Goal: Information Seeking & Learning: Find specific fact

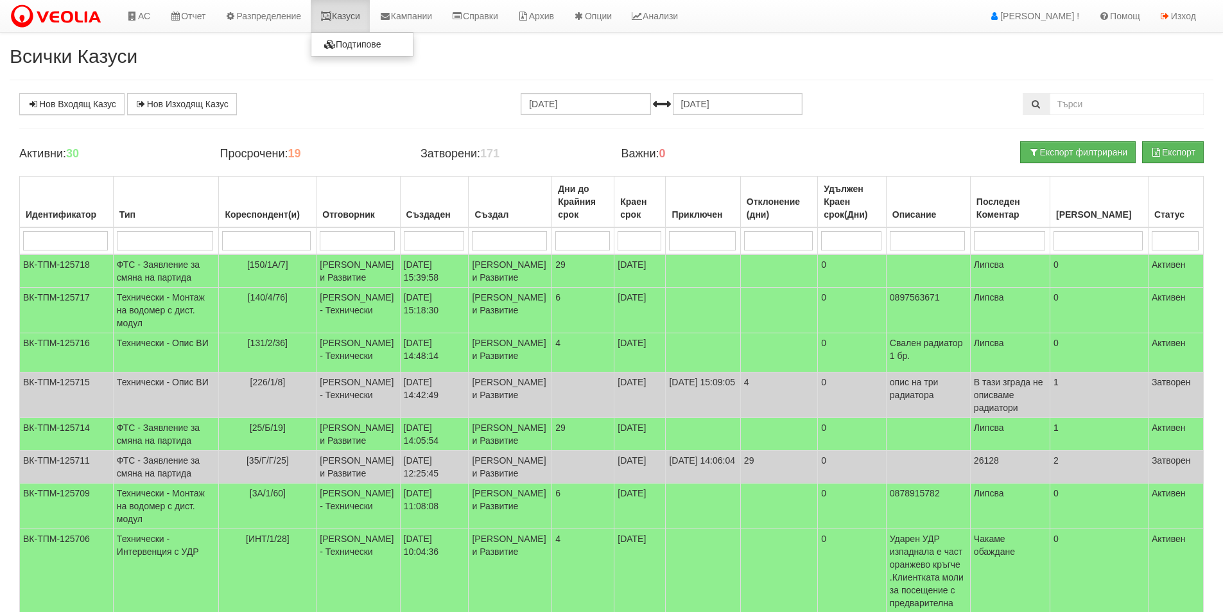
click at [350, 4] on link "Казуси" at bounding box center [340, 16] width 59 height 32
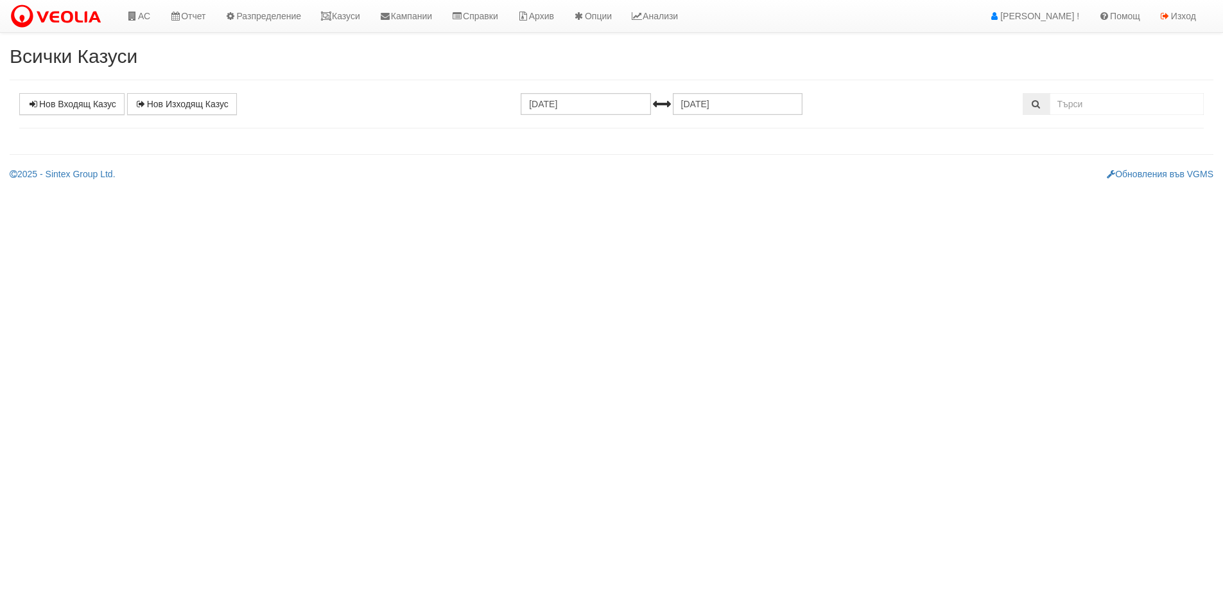
select select "1"
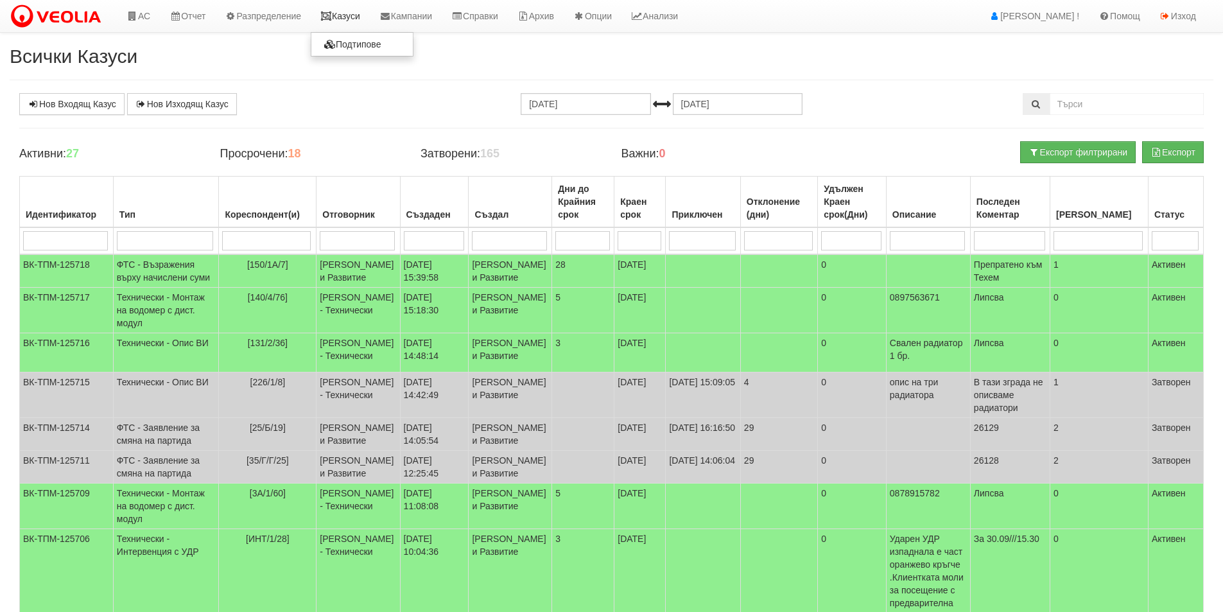
click at [331, 13] on icon at bounding box center [326, 16] width 12 height 9
click at [350, 284] on td "[PERSON_NAME] и Развитие" at bounding box center [357, 270] width 83 height 33
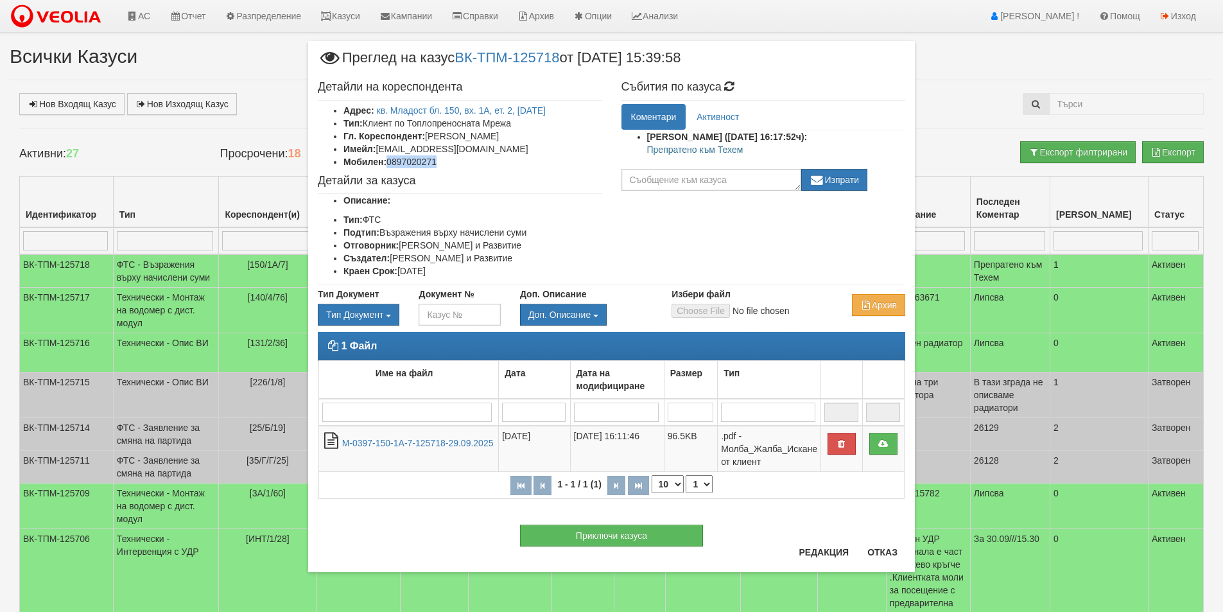
drag, startPoint x: 458, startPoint y: 161, endPoint x: 390, endPoint y: 162, distance: 68.0
click at [390, 162] on li "Мобилен: 0897020271" at bounding box center [472, 161] width 259 height 13
copy li "0897020271"
drag, startPoint x: 468, startPoint y: 149, endPoint x: 378, endPoint y: 147, distance: 89.9
click at [378, 147] on li "Имейл: kalo_rave@abv.bg" at bounding box center [472, 148] width 259 height 13
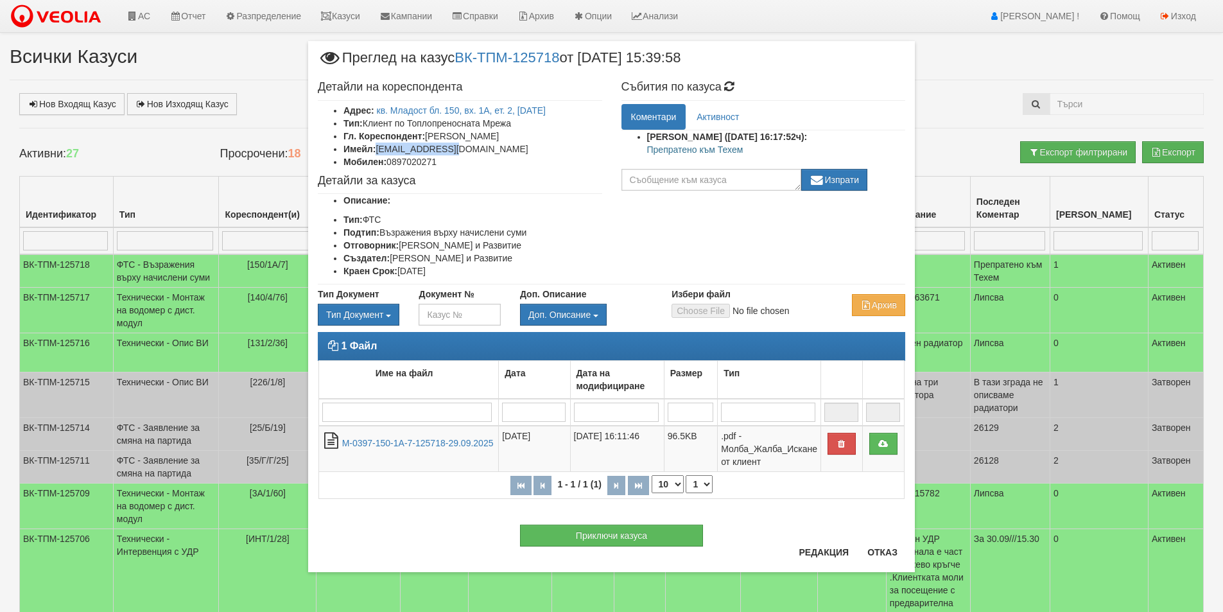
copy li "kalo_rave@abv.bg"
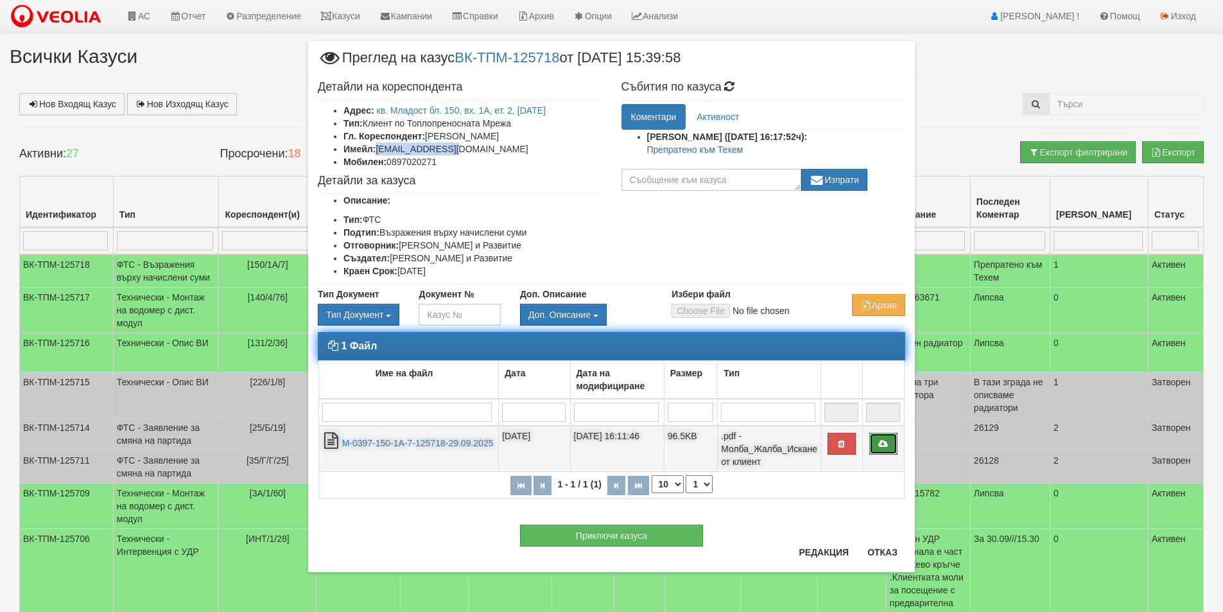
click at [881, 444] on icon at bounding box center [883, 443] width 12 height 9
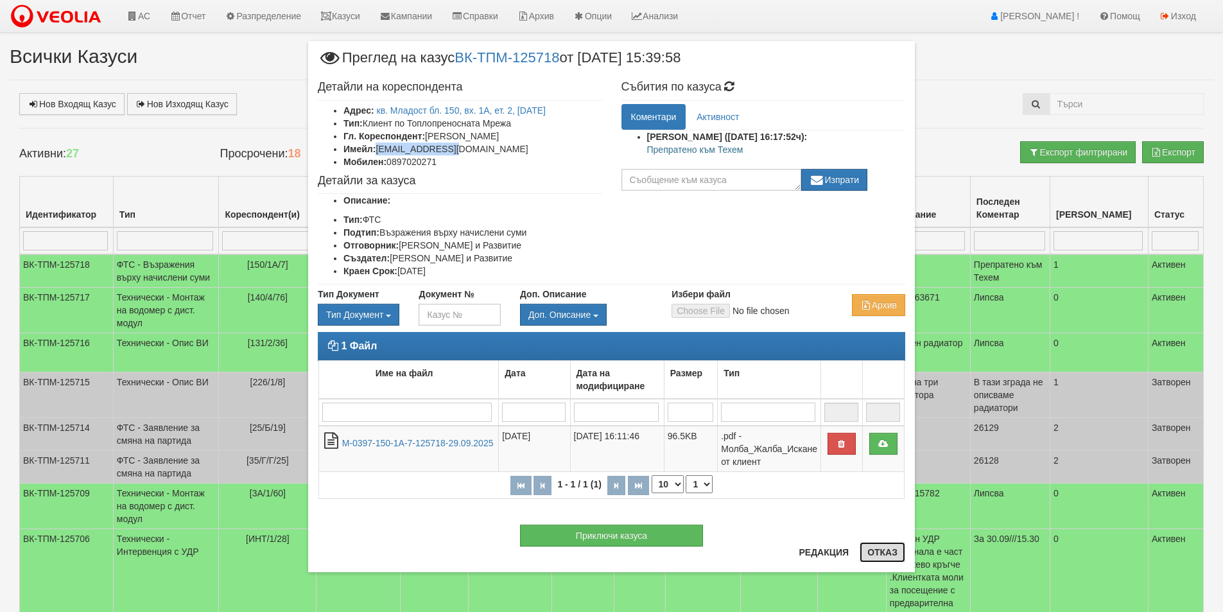
click at [876, 548] on button "Отказ" at bounding box center [882, 552] width 46 height 21
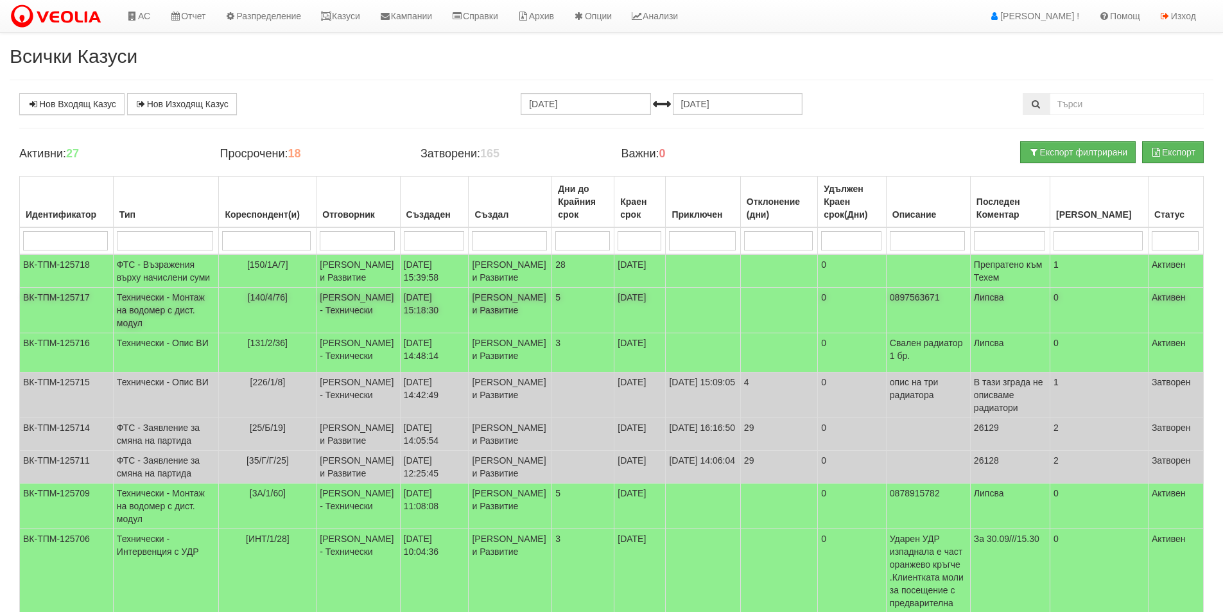
click at [468, 333] on td "[PERSON_NAME] и Развитие" at bounding box center [509, 311] width 83 height 46
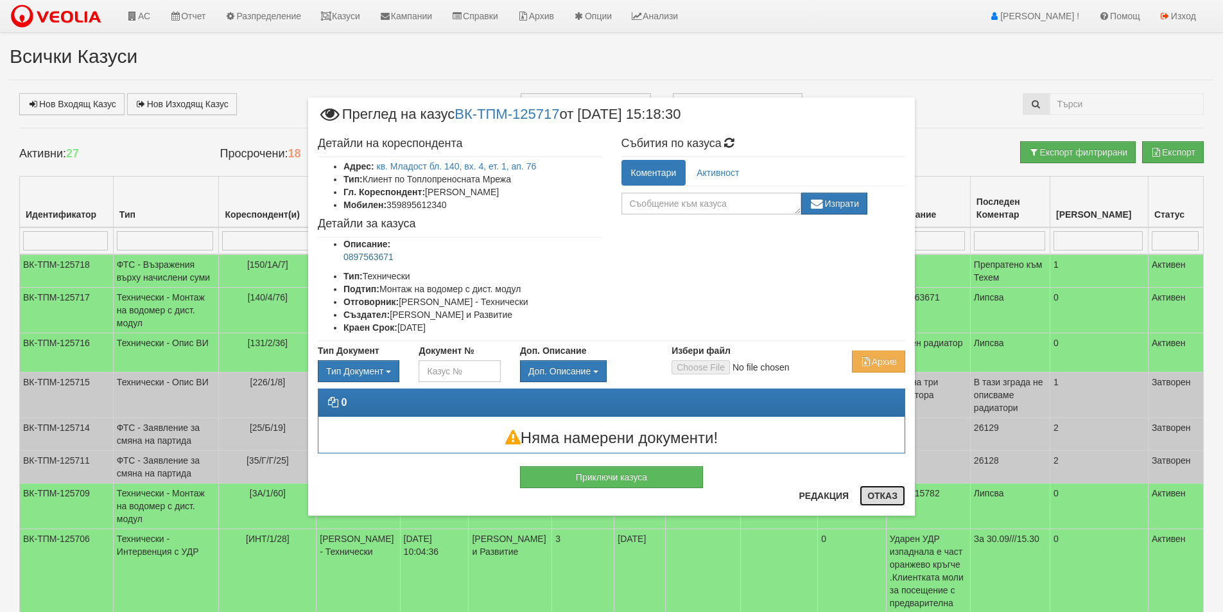
click at [871, 497] on button "Отказ" at bounding box center [882, 495] width 46 height 21
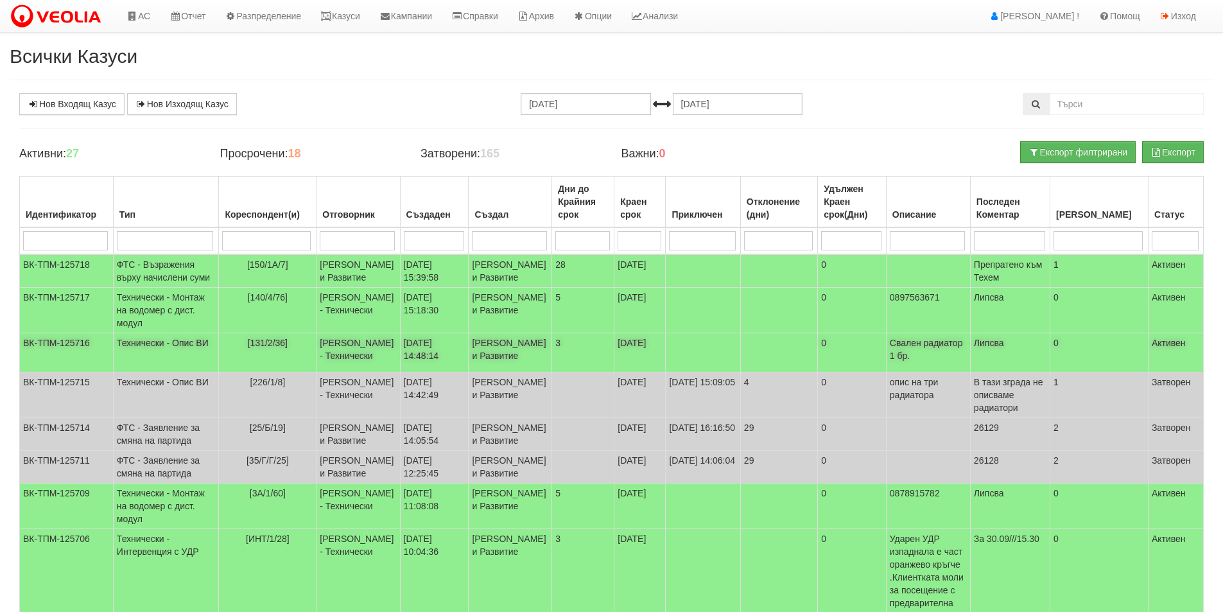
click at [338, 372] on td "[PERSON_NAME] - Технически" at bounding box center [357, 352] width 83 height 39
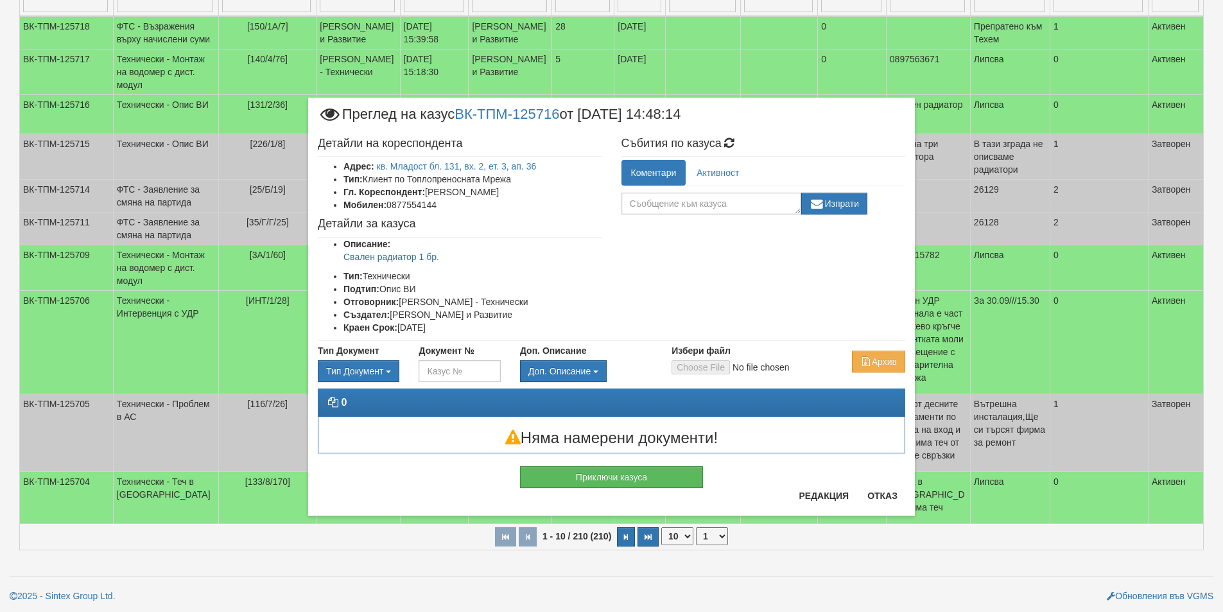
scroll to position [257, 0]
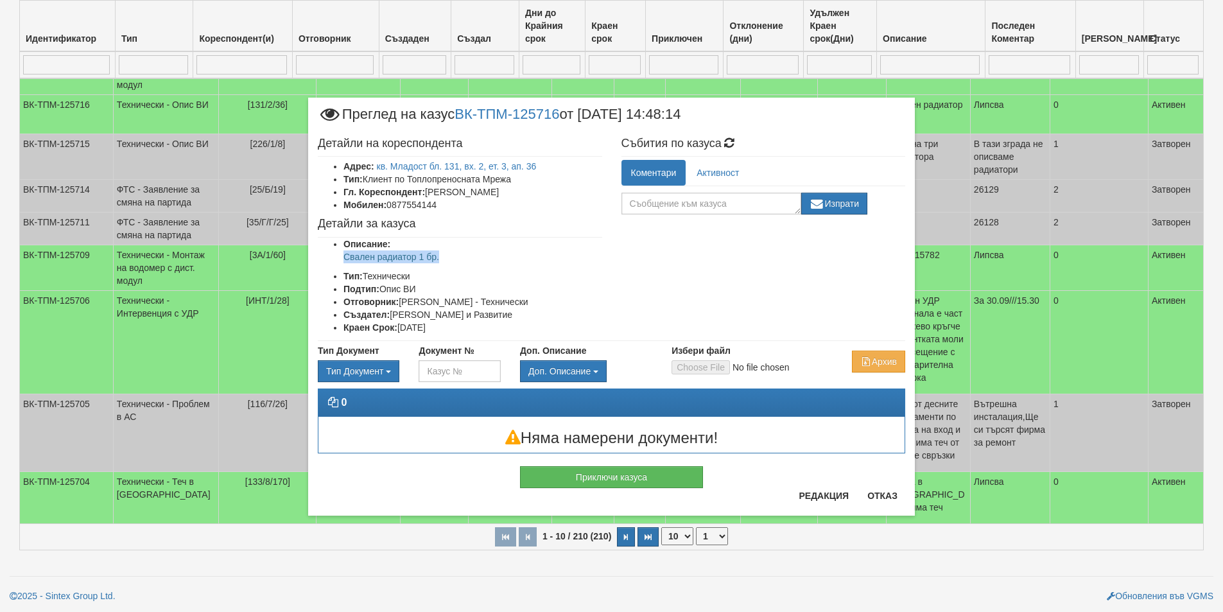
drag, startPoint x: 443, startPoint y: 255, endPoint x: 320, endPoint y: 255, distance: 122.6
click at [320, 255] on ul "Описание: Свален радиатор 1 бр. Тип: Технически Подтип: Опис ВИ Отговорник: Пет…" at bounding box center [460, 285] width 284 height 96
copy p "Свален радиатор 1 бр."
click at [882, 494] on button "Отказ" at bounding box center [882, 495] width 46 height 21
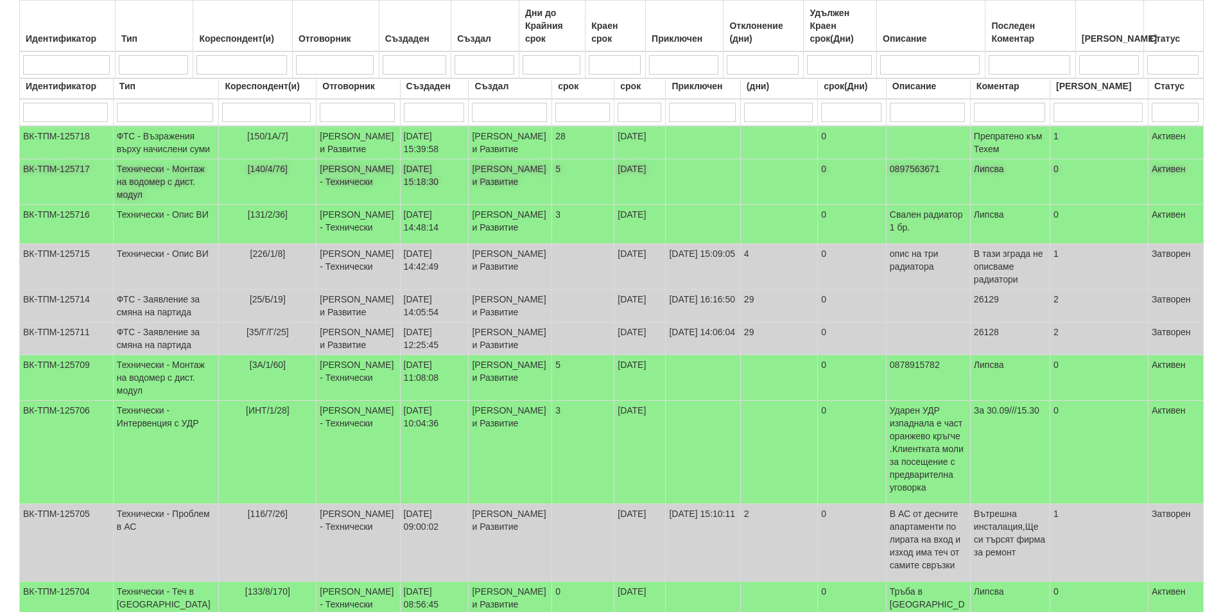
scroll to position [0, 0]
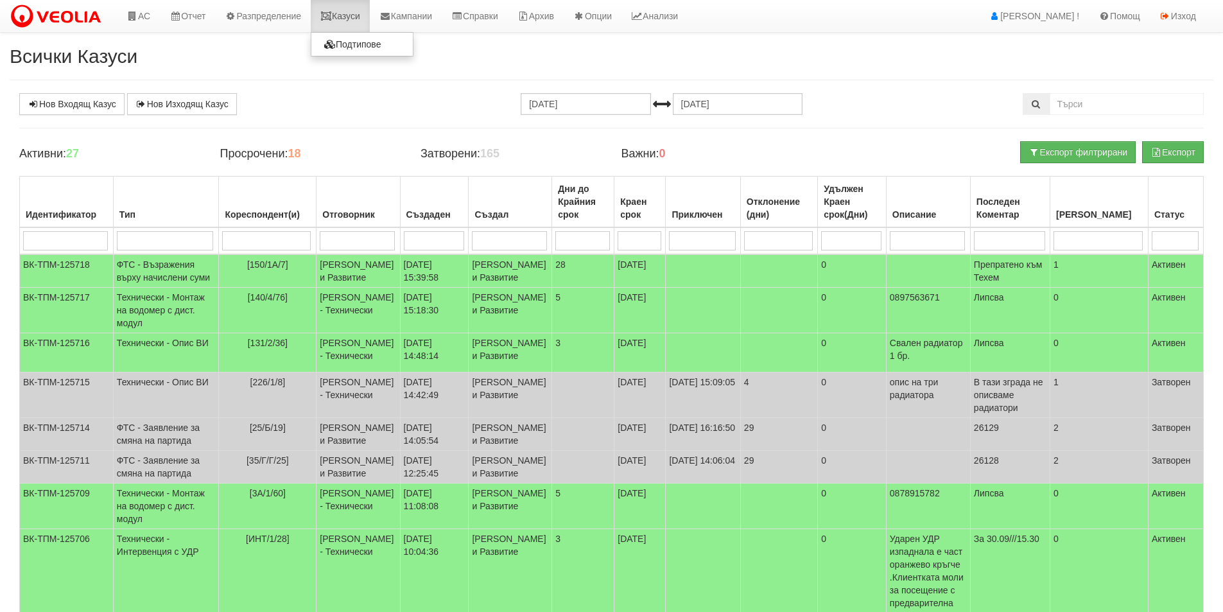
click at [339, 8] on link "Казуси" at bounding box center [340, 16] width 59 height 32
click at [375, 418] on td "[PERSON_NAME] - Технически" at bounding box center [357, 395] width 83 height 46
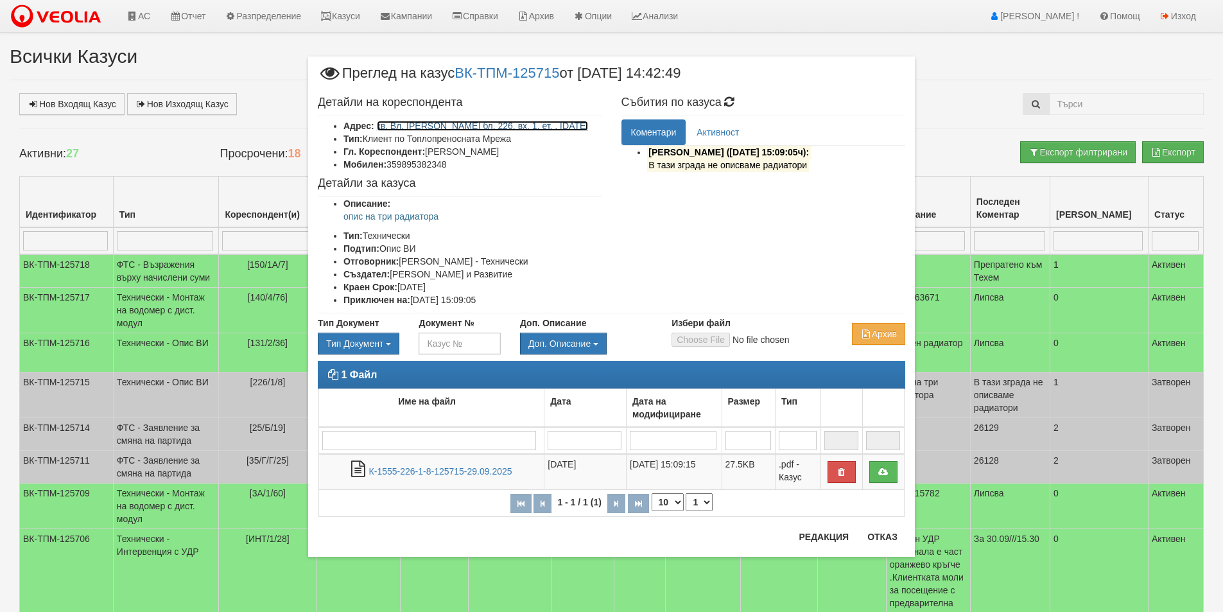
click at [495, 128] on link "кв. Вл. Варненчик бл. 226, вх. 1, ет. , ап. 8" at bounding box center [483, 126] width 212 height 10
click at [893, 533] on button "Отказ" at bounding box center [882, 536] width 46 height 21
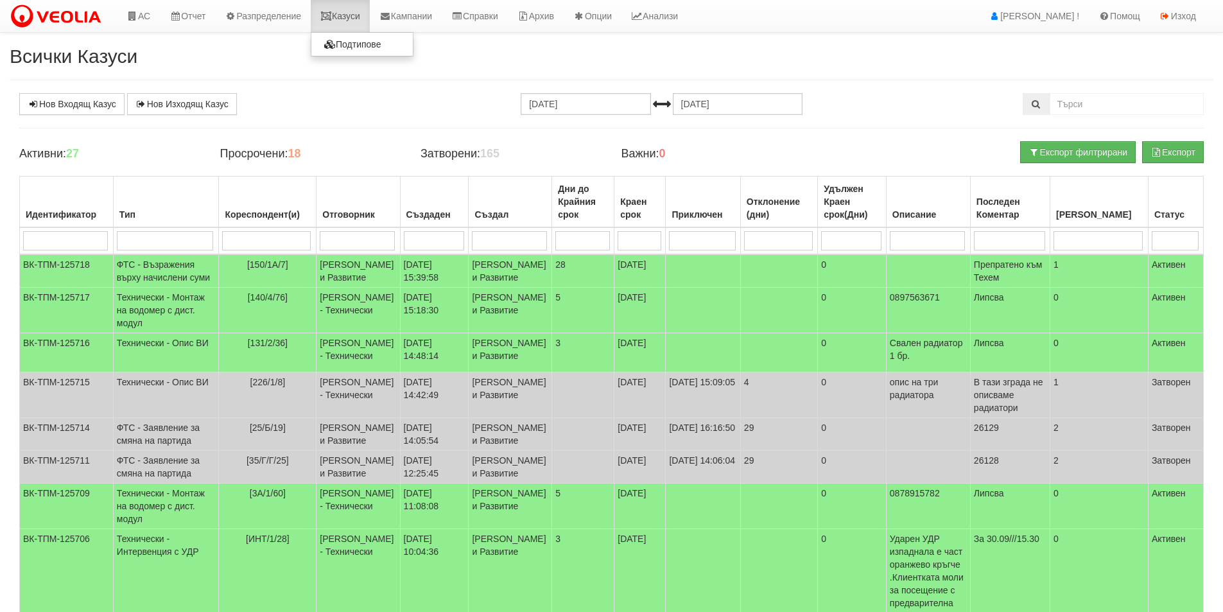
click at [336, 4] on link "Казуси" at bounding box center [340, 16] width 59 height 32
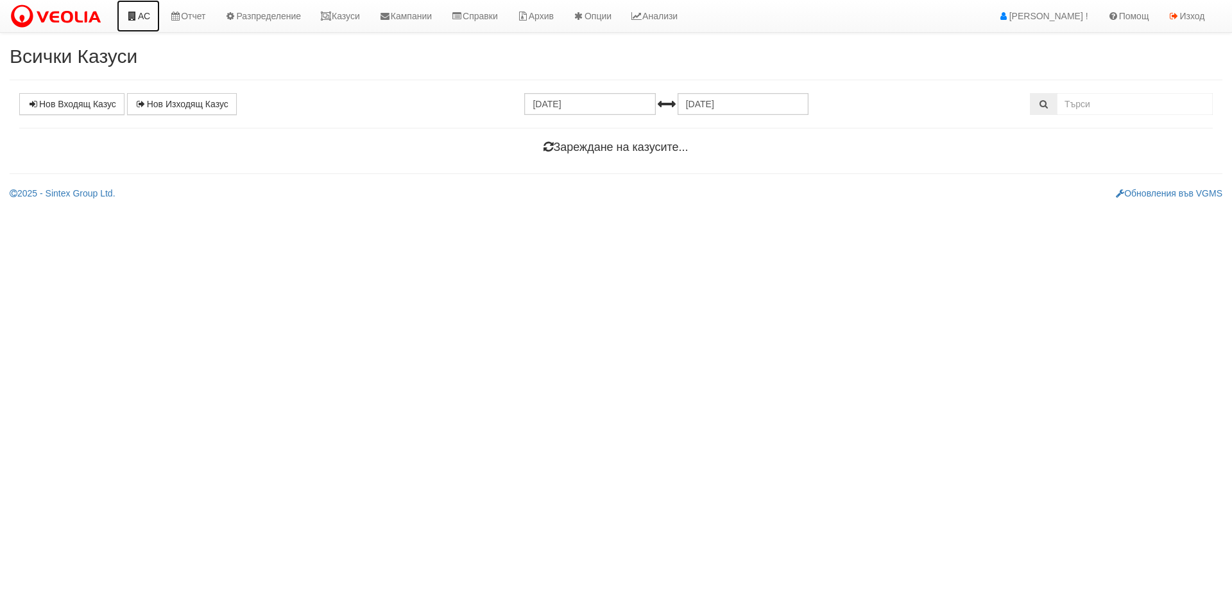
click at [141, 17] on link "АС" at bounding box center [138, 16] width 43 height 32
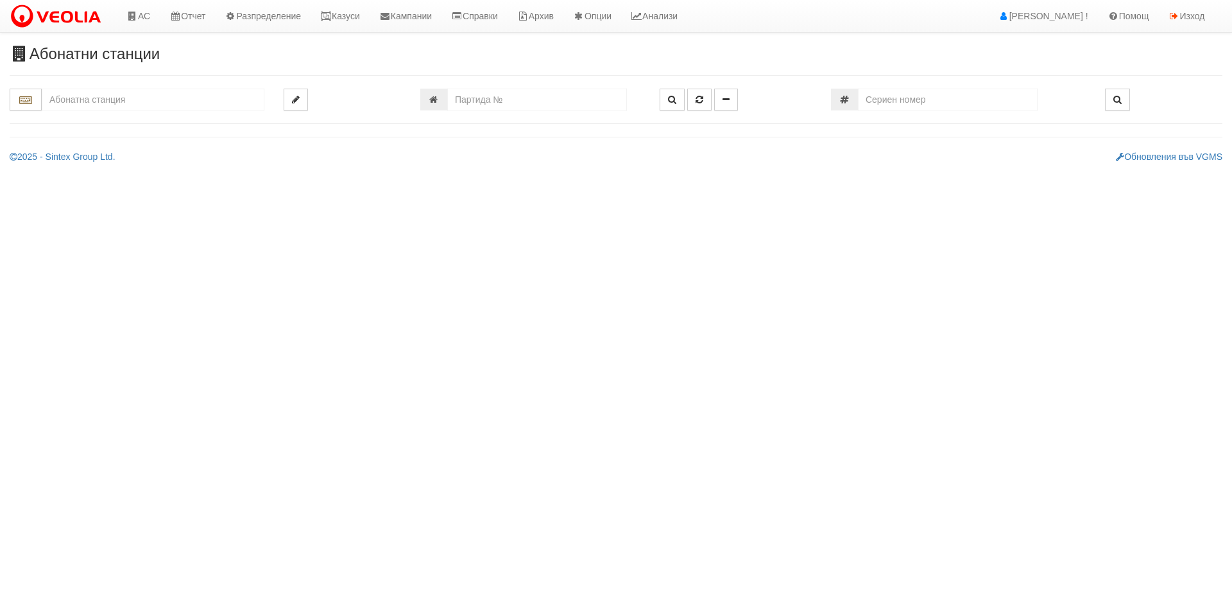
click at [135, 91] on input "text" at bounding box center [153, 100] width 223 height 22
click at [119, 136] on div "102/2 - Младост - "ВЕОЛИЯ"" at bounding box center [153, 134] width 219 height 15
type input "102/2 - Младост - "ВЕОЛИЯ""
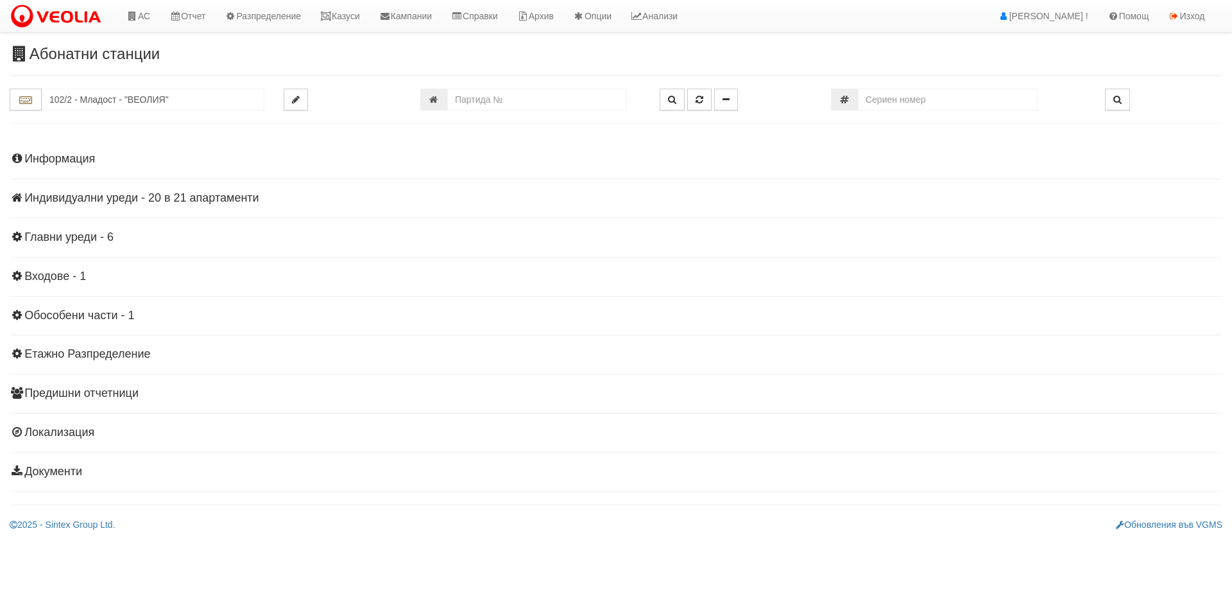
click at [146, 195] on h4 "Индивидуални уреди - 20 в 21 апартаменти" at bounding box center [616, 198] width 1213 height 13
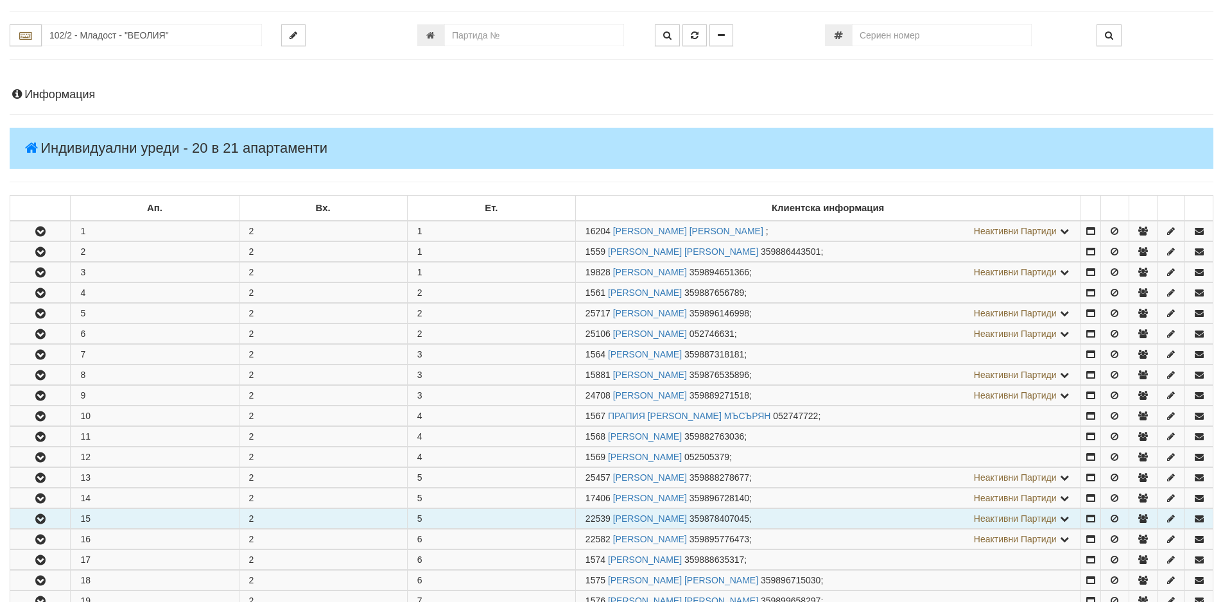
scroll to position [257, 0]
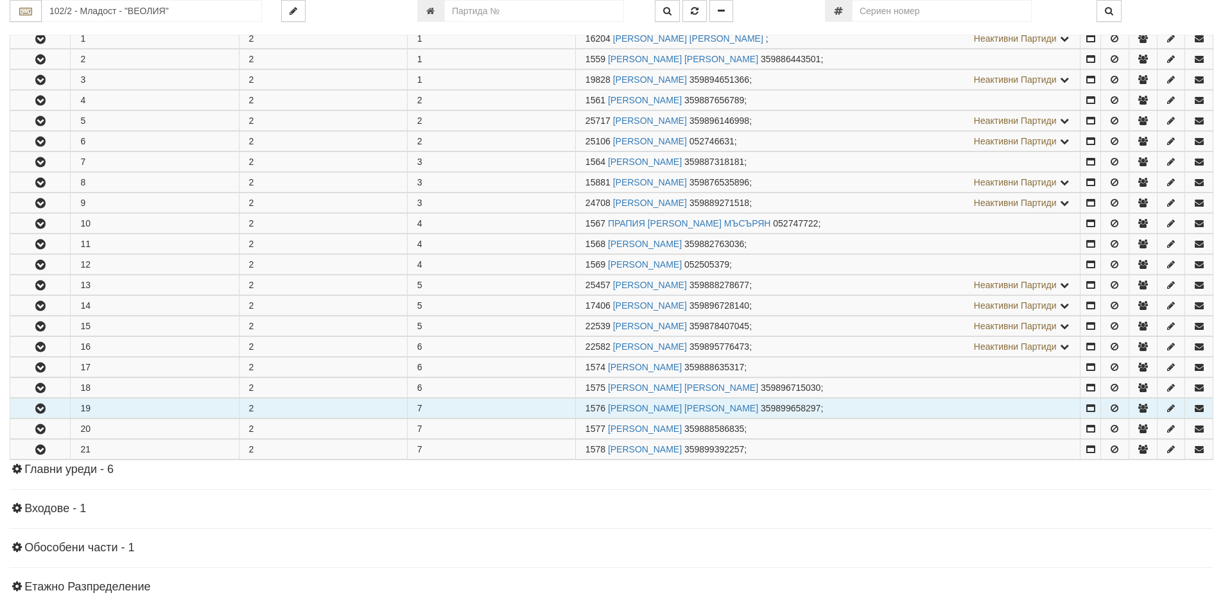
click at [35, 409] on icon "button" at bounding box center [40, 408] width 15 height 9
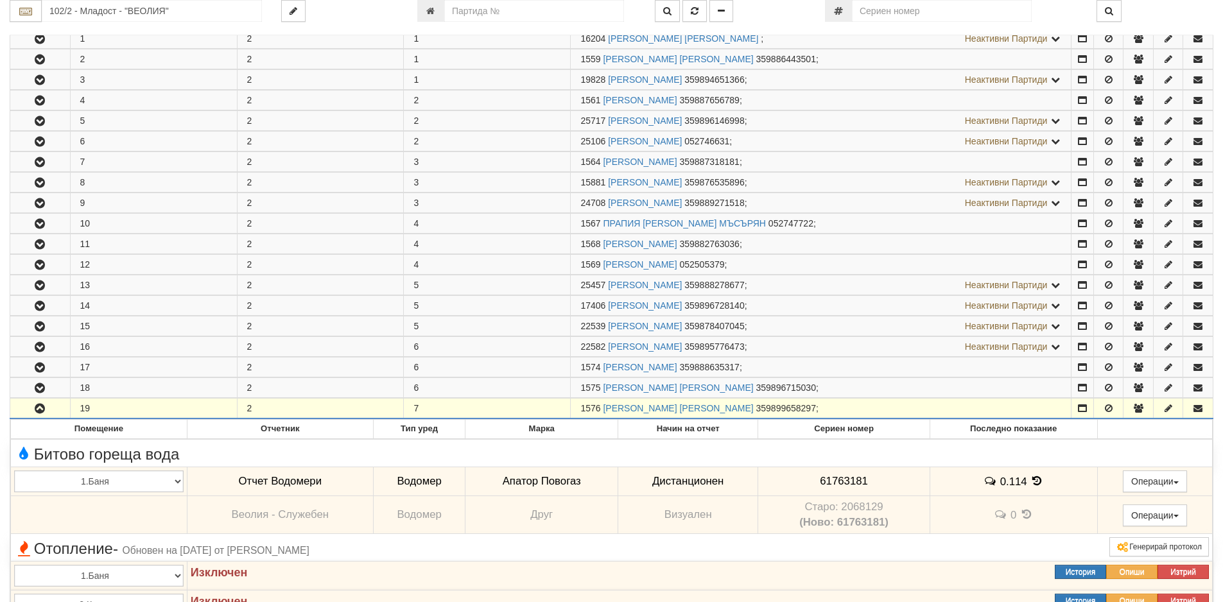
drag, startPoint x: 601, startPoint y: 408, endPoint x: 564, endPoint y: 413, distance: 37.6
click at [559, 411] on tr "19 2 7 1576 ЦВЕТАНКА КОСТАДИНОВА СЛАВОВА 359899658297 ;" at bounding box center [611, 409] width 1203 height 21
copy tr "1576"
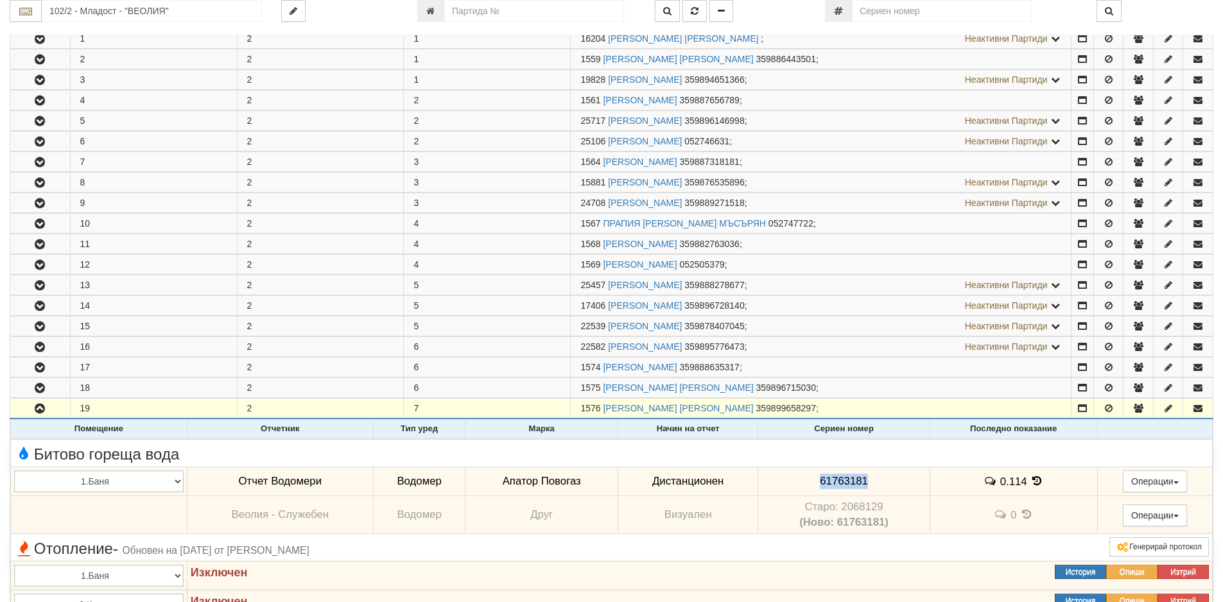
drag, startPoint x: 873, startPoint y: 477, endPoint x: 807, endPoint y: 474, distance: 66.2
click at [807, 473] on td "61763181" at bounding box center [843, 482] width 171 height 30
copy span "61763181"
click at [1031, 476] on icon at bounding box center [1036, 481] width 14 height 11
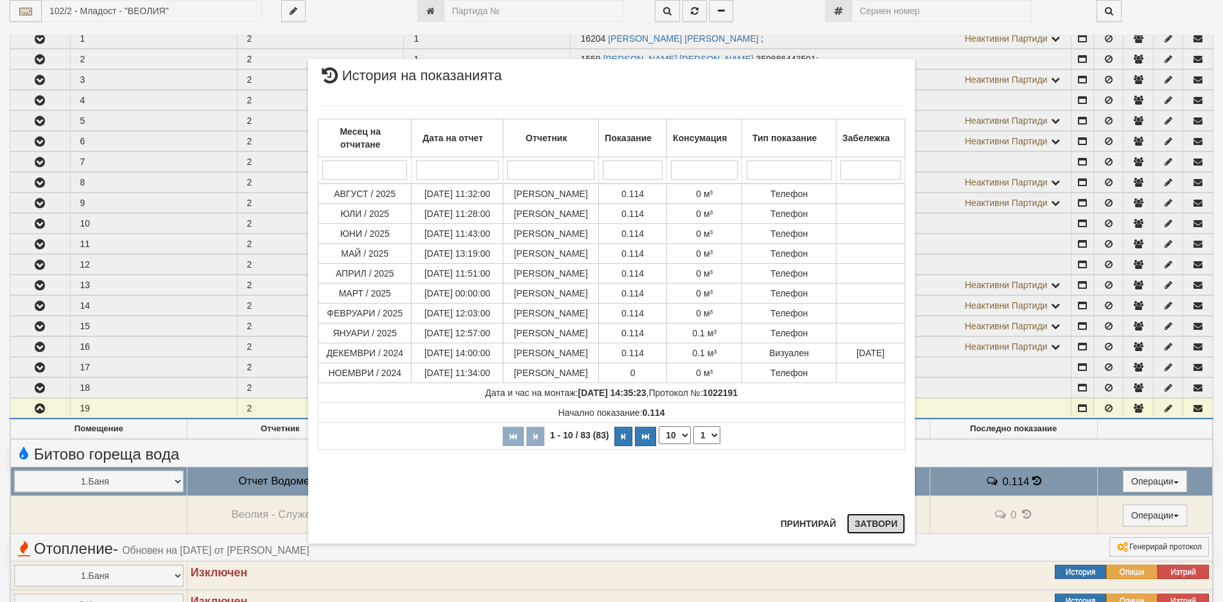
click at [857, 517] on button "Затвори" at bounding box center [875, 523] width 58 height 21
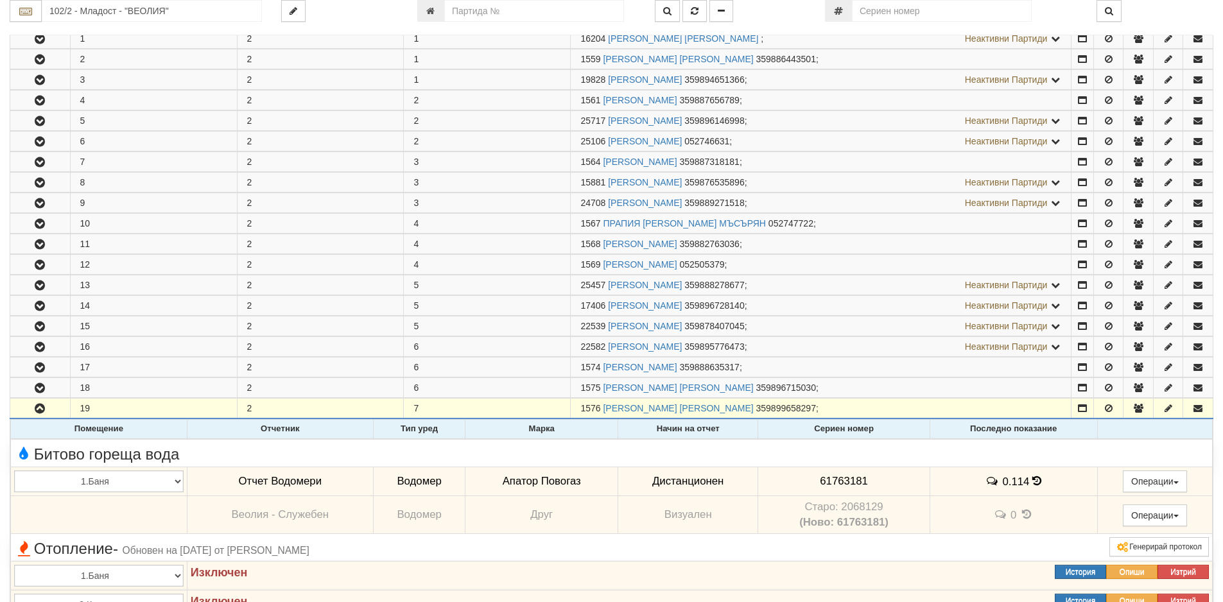
scroll to position [0, 0]
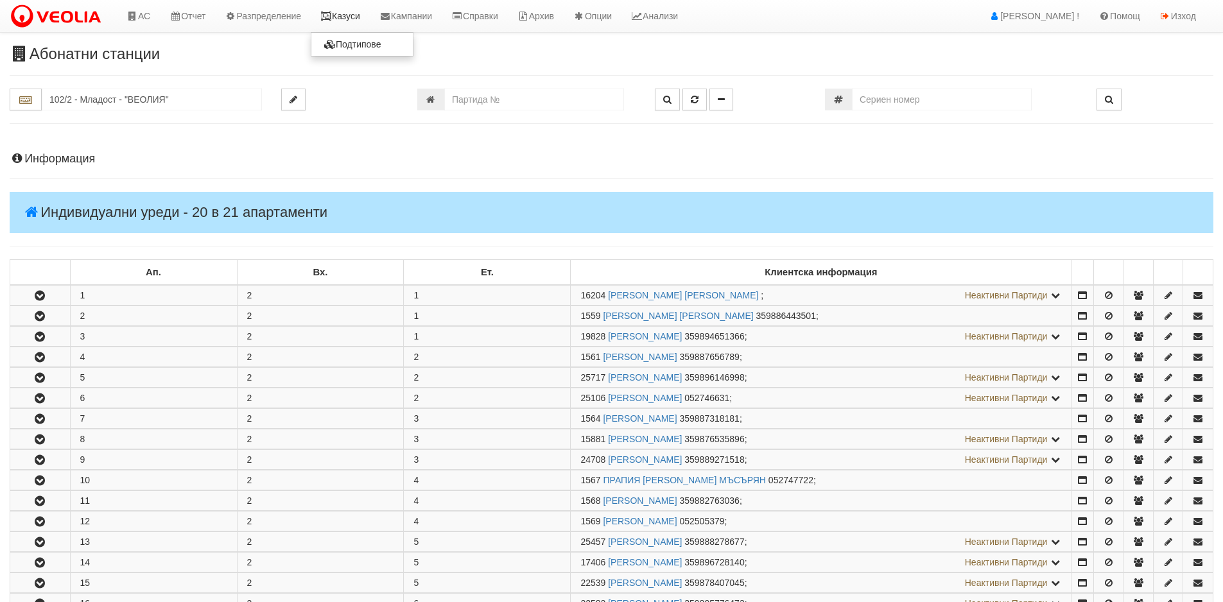
click at [332, 20] on icon at bounding box center [326, 16] width 12 height 9
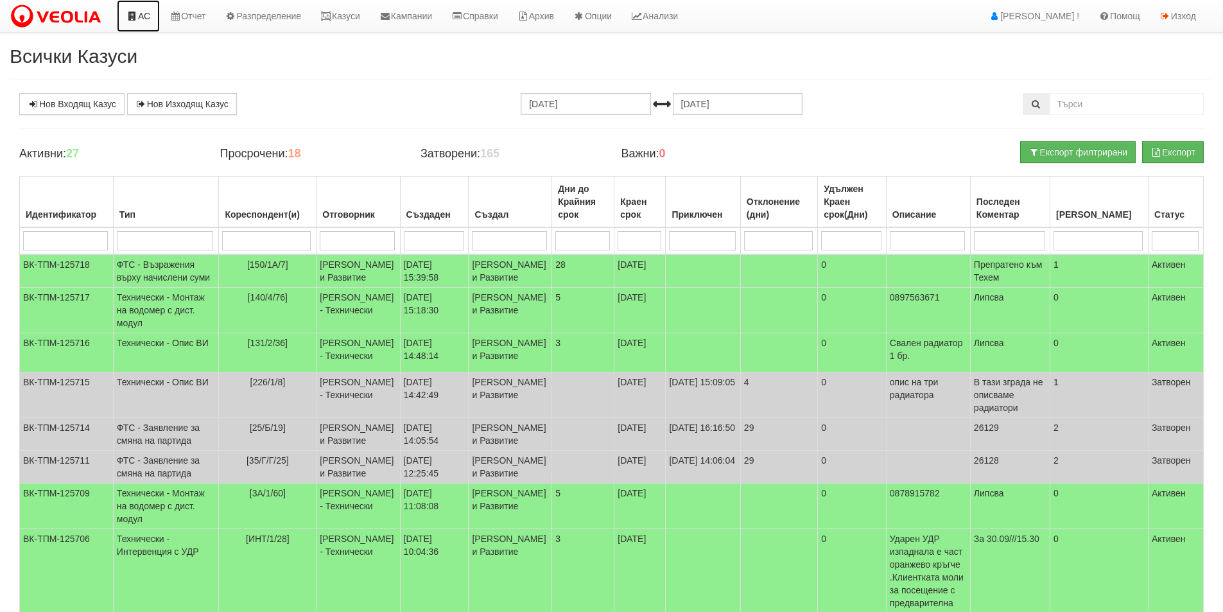
click at [151, 21] on link "АС" at bounding box center [138, 16] width 43 height 32
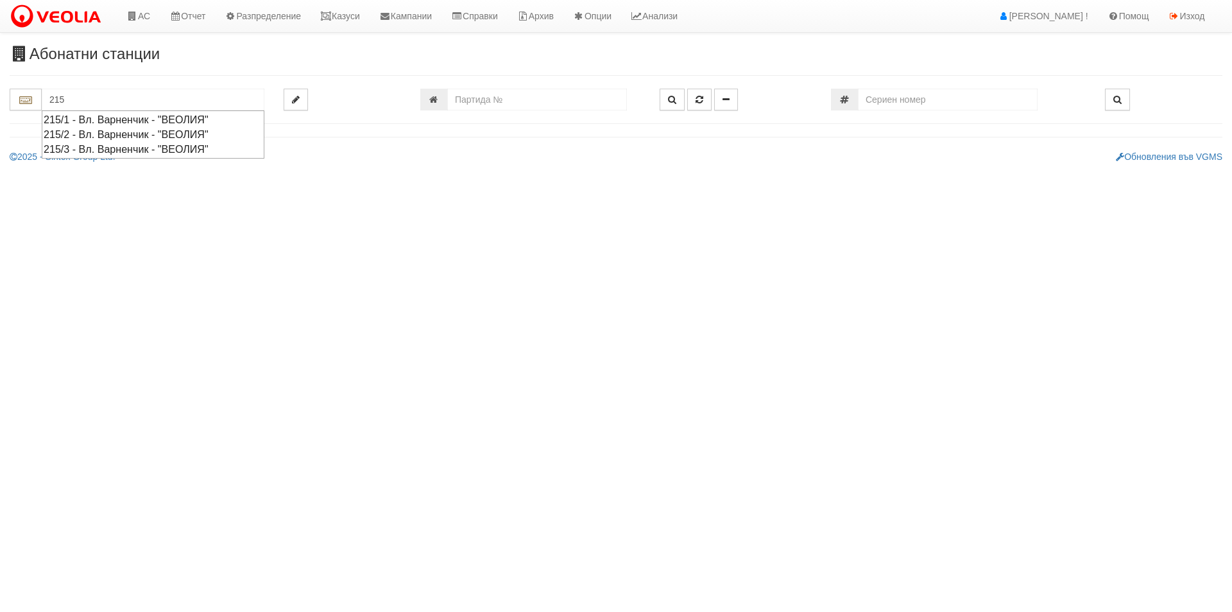
click at [188, 116] on div "215/1 - Вл. Варненчик - "ВЕОЛИЯ"" at bounding box center [153, 119] width 219 height 15
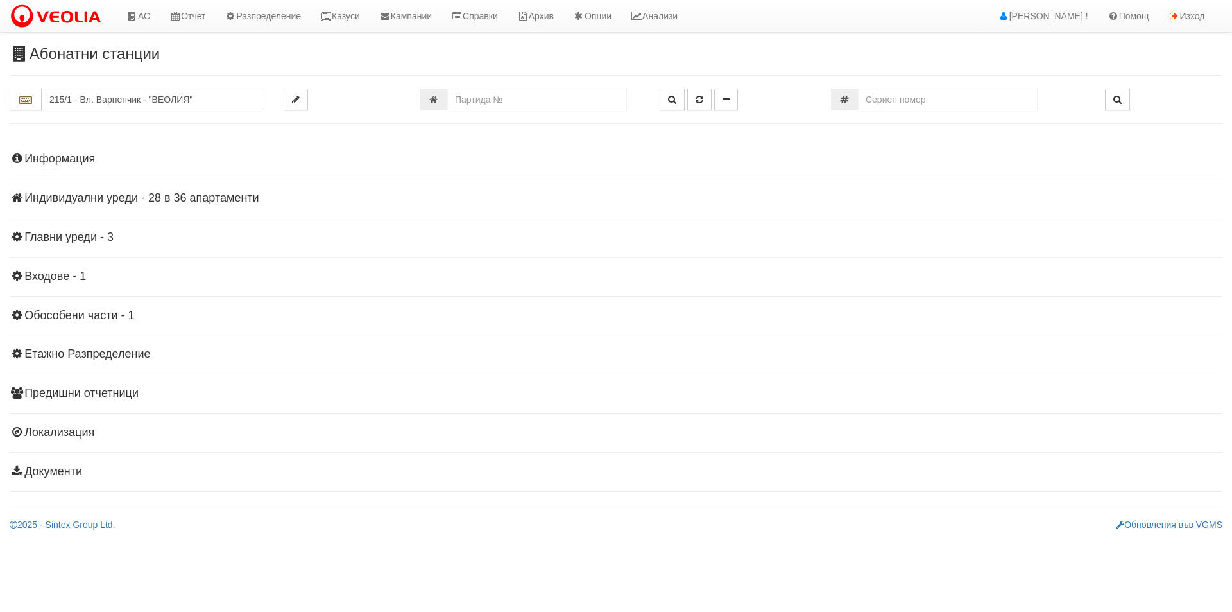
click at [220, 197] on h4 "Индивидуални уреди - 28 в 36 апартаменти" at bounding box center [616, 198] width 1213 height 13
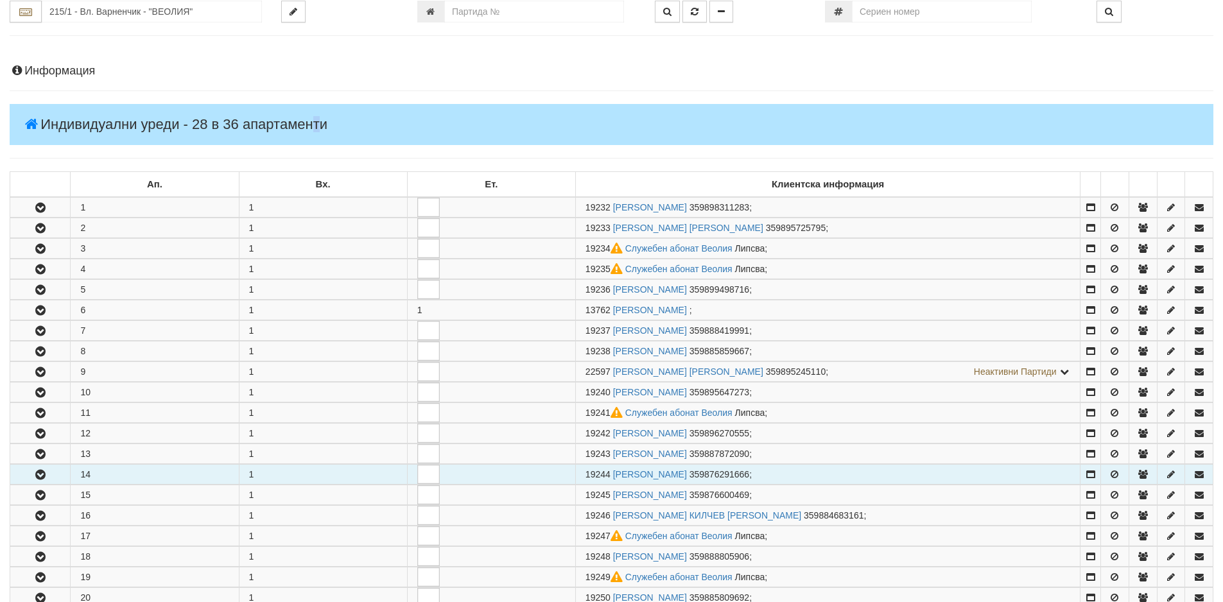
scroll to position [193, 0]
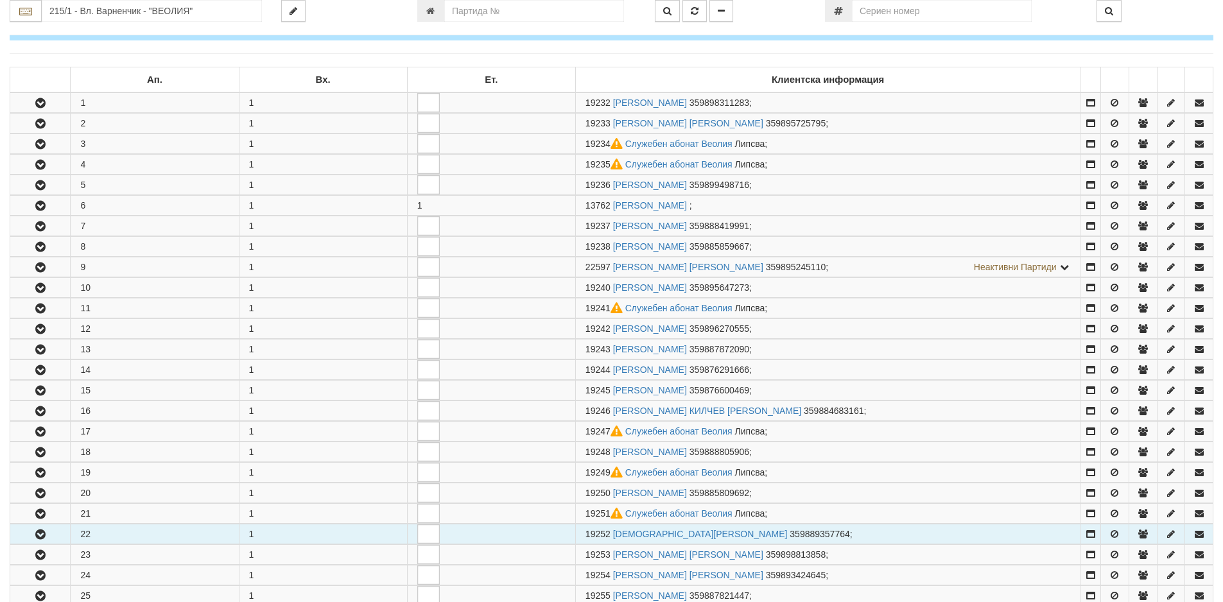
click at [53, 533] on button "button" at bounding box center [40, 533] width 60 height 19
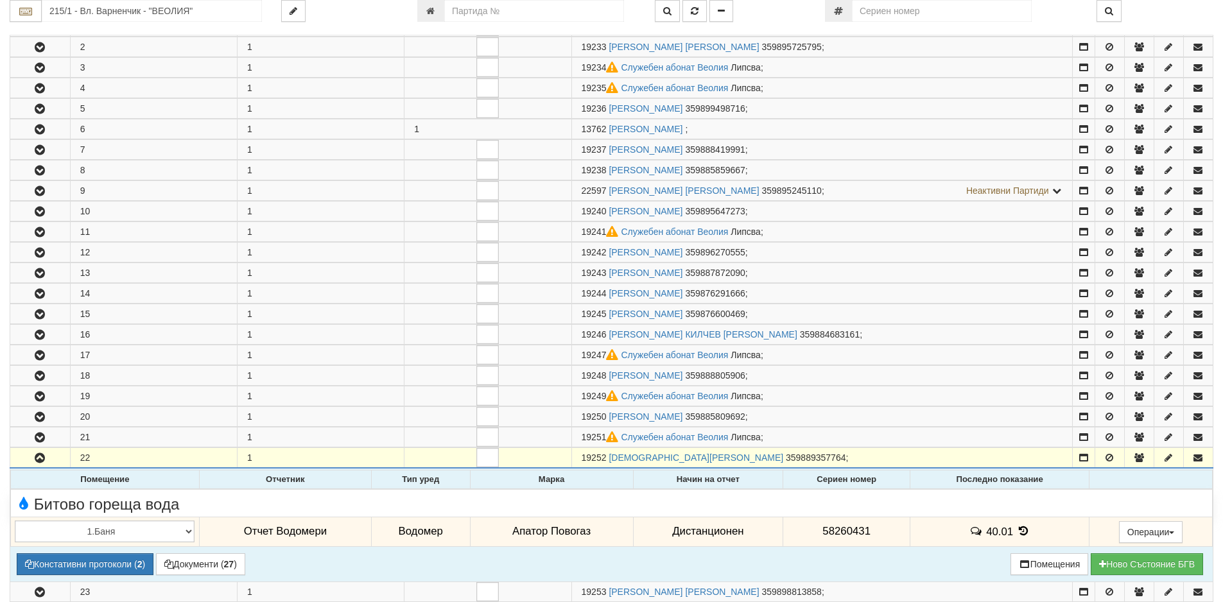
scroll to position [385, 0]
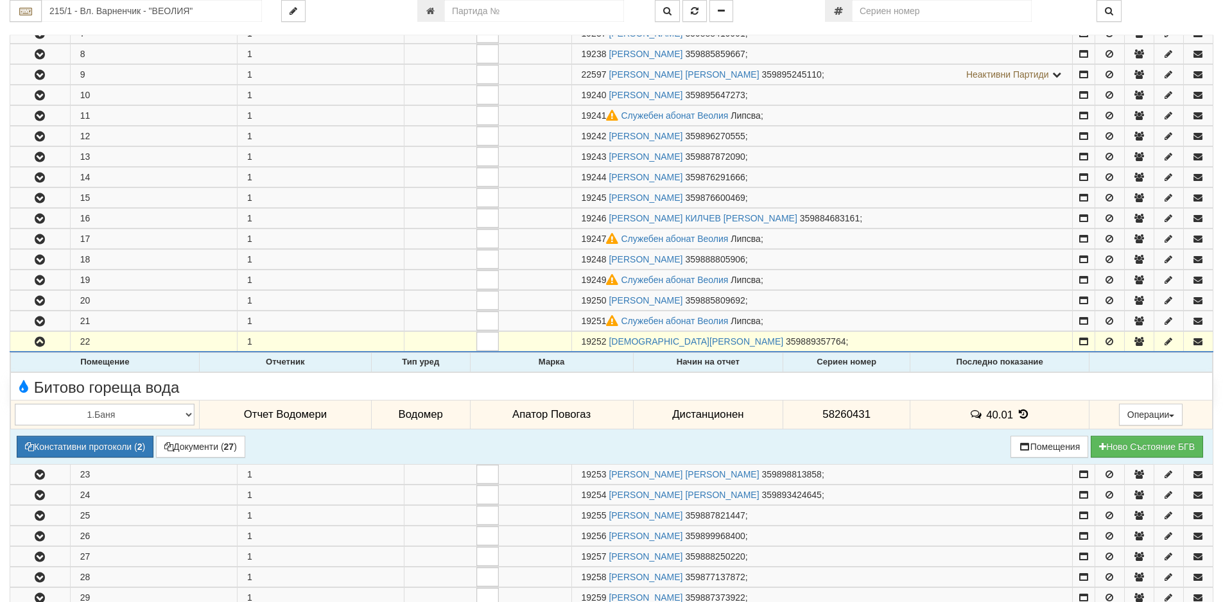
click at [1024, 413] on icon at bounding box center [1023, 414] width 14 height 11
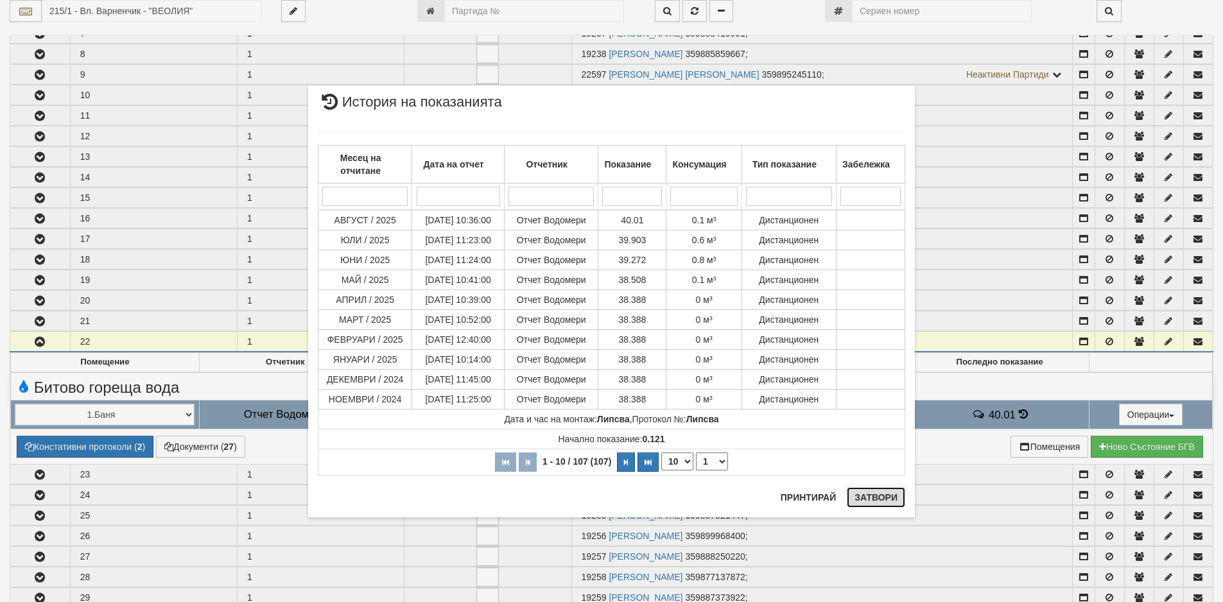
click at [884, 497] on button "Затвори" at bounding box center [875, 497] width 58 height 21
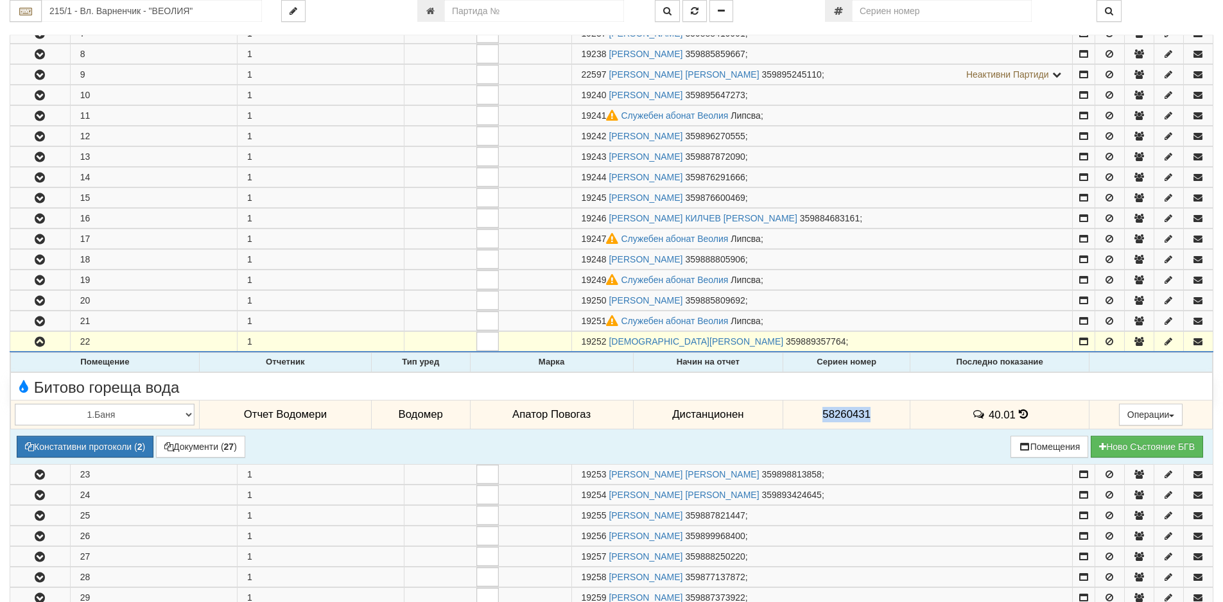
drag, startPoint x: 820, startPoint y: 414, endPoint x: 888, endPoint y: 416, distance: 68.1
click at [881, 413] on td "58260431" at bounding box center [846, 415] width 127 height 30
click at [891, 422] on td "58260431" at bounding box center [846, 415] width 127 height 30
click at [1018, 415] on icon at bounding box center [1022, 414] width 9 height 11
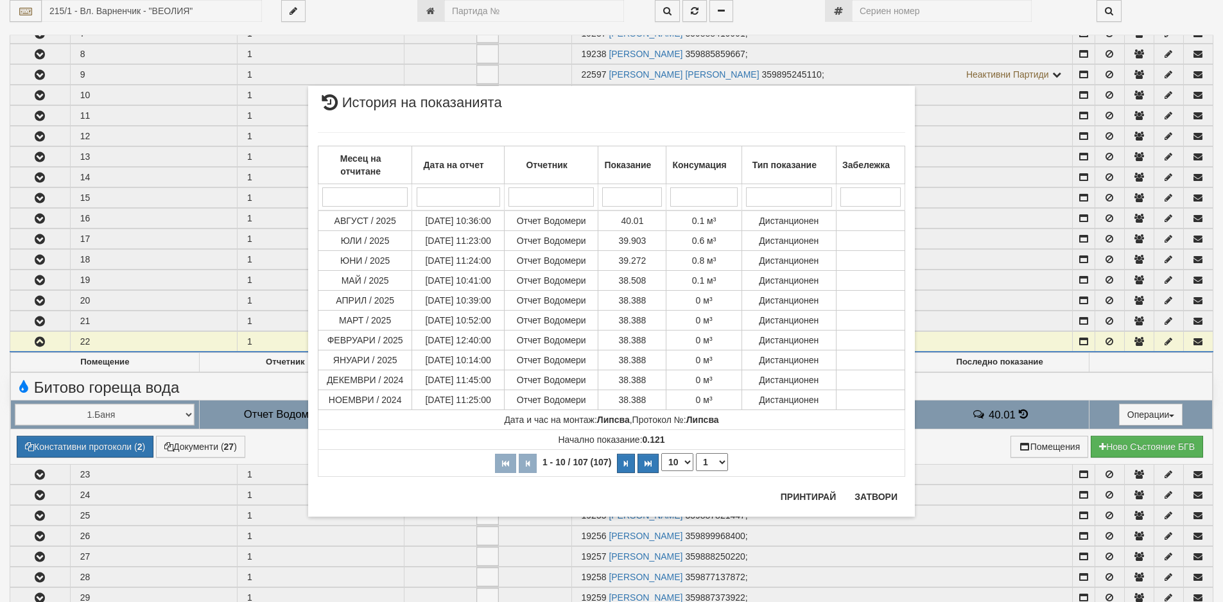
click at [867, 487] on div "Месец на отчитане Дата на отчет Отчетник Показание Консумация Тип показание Заб…" at bounding box center [611, 304] width 587 height 370
click at [872, 494] on button "Затвори" at bounding box center [875, 496] width 58 height 21
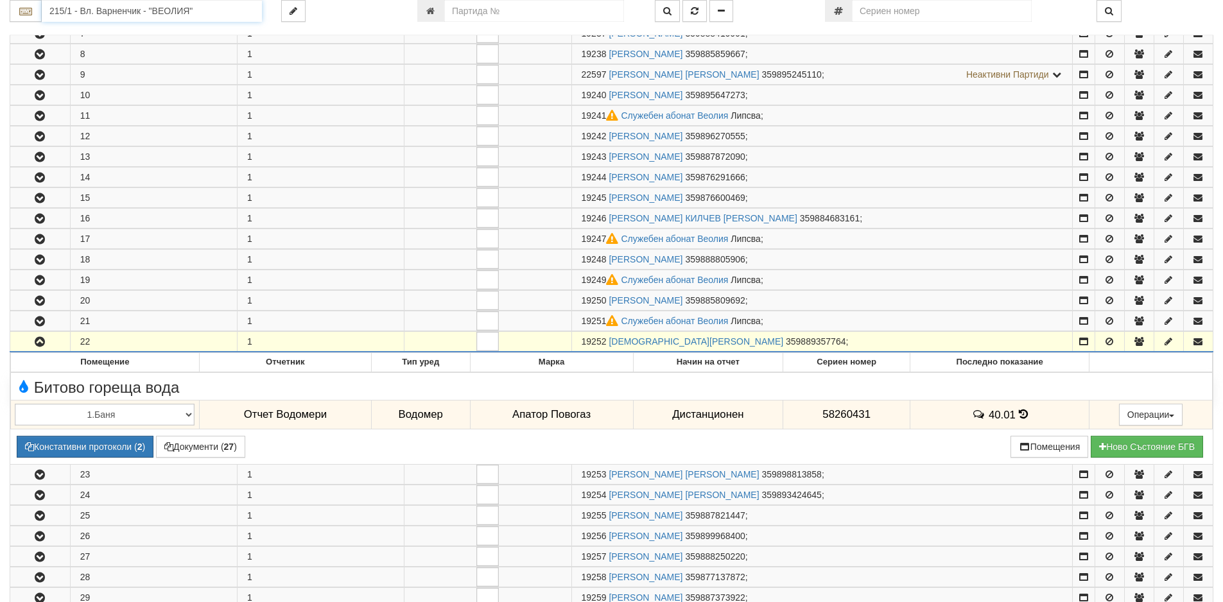
click at [152, 19] on input "215/1 - Вл. Варненчик - "ВЕОЛИЯ"" at bounding box center [152, 11] width 220 height 22
click at [96, 14] on input "чек" at bounding box center [152, 11] width 220 height 22
type input "е"
click at [134, 22] on div "че" at bounding box center [611, 17] width 1203 height 35
click at [126, 11] on input "че" at bounding box center [152, 11] width 220 height 22
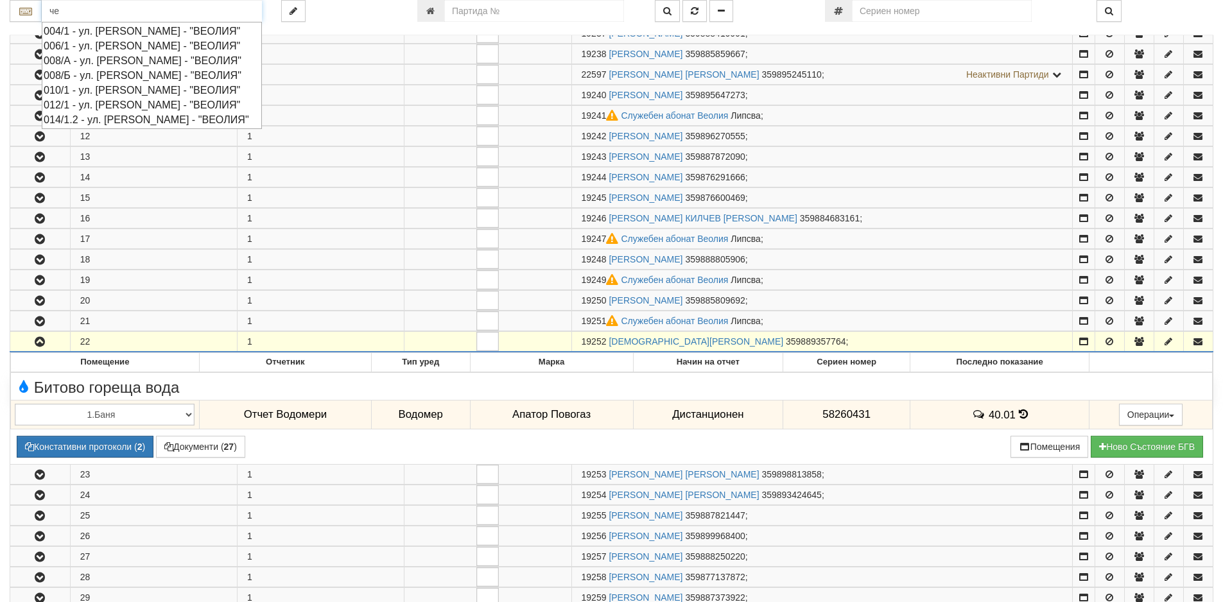
type input "ч"
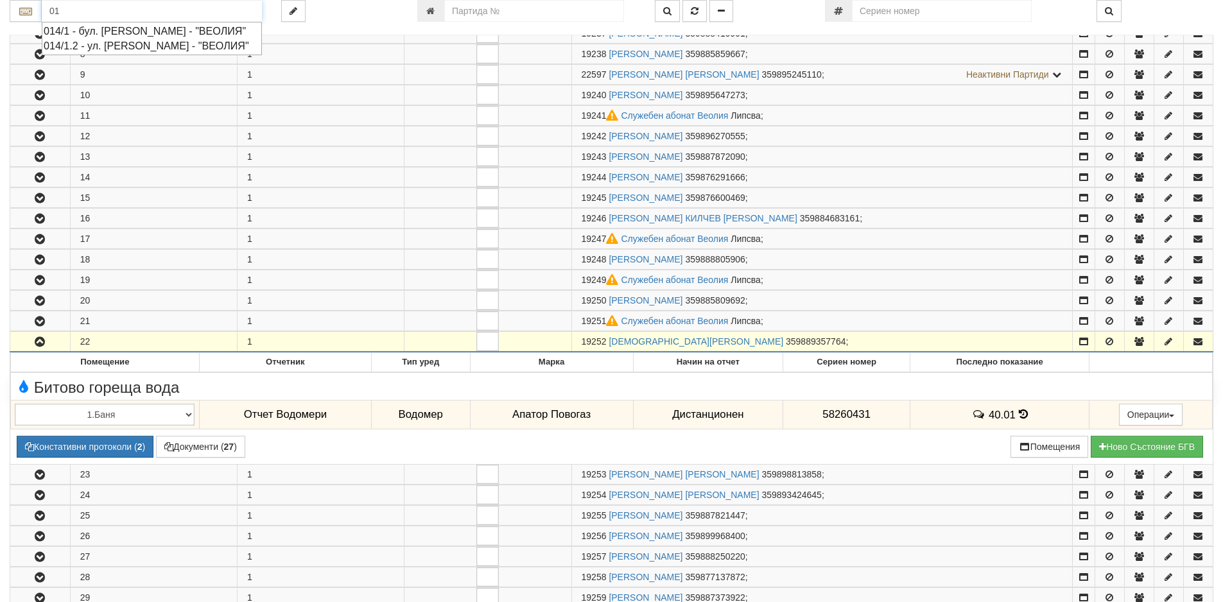
type input "0"
click at [102, 17] on input "004" at bounding box center [152, 11] width 220 height 22
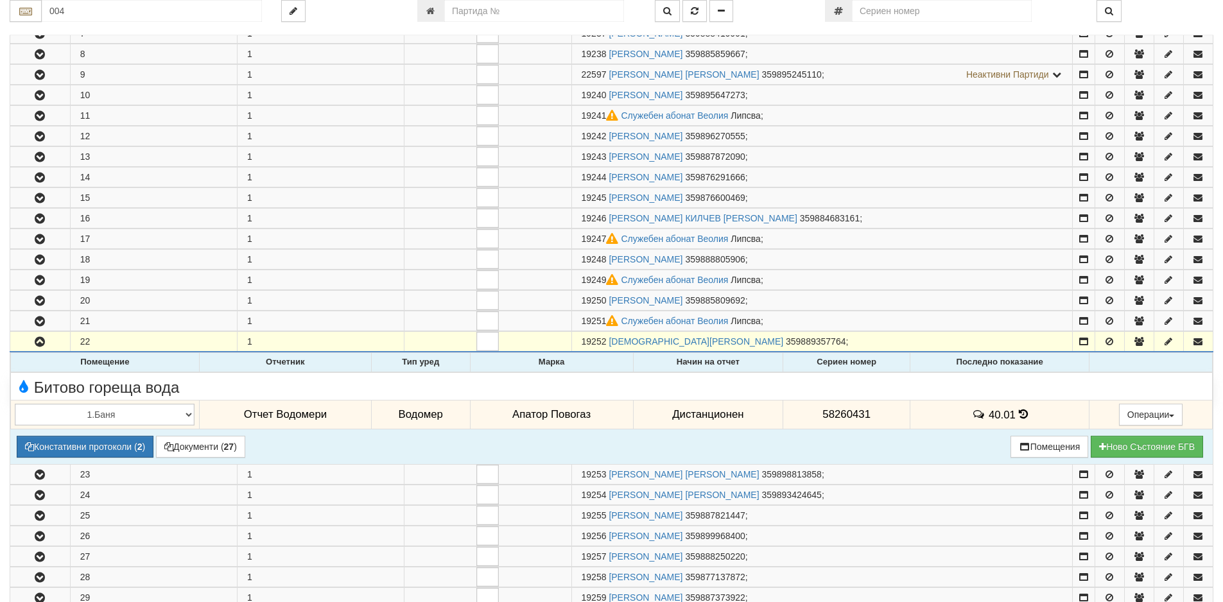
click at [1018, 416] on icon at bounding box center [1022, 414] width 9 height 11
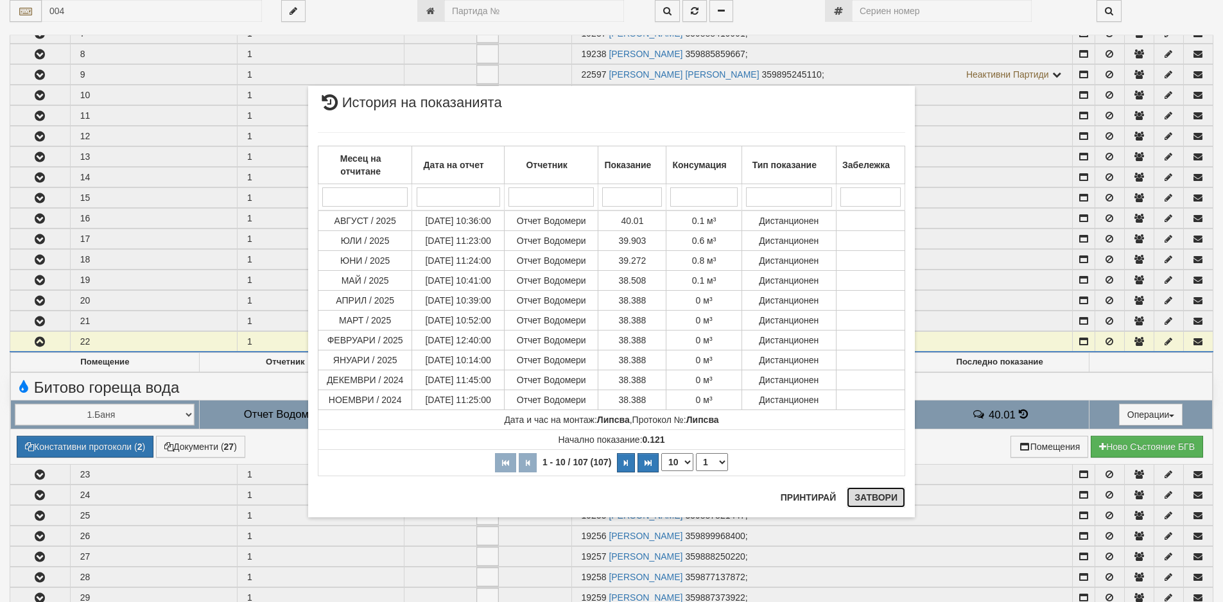
click at [880, 494] on button "Затвори" at bounding box center [875, 497] width 58 height 21
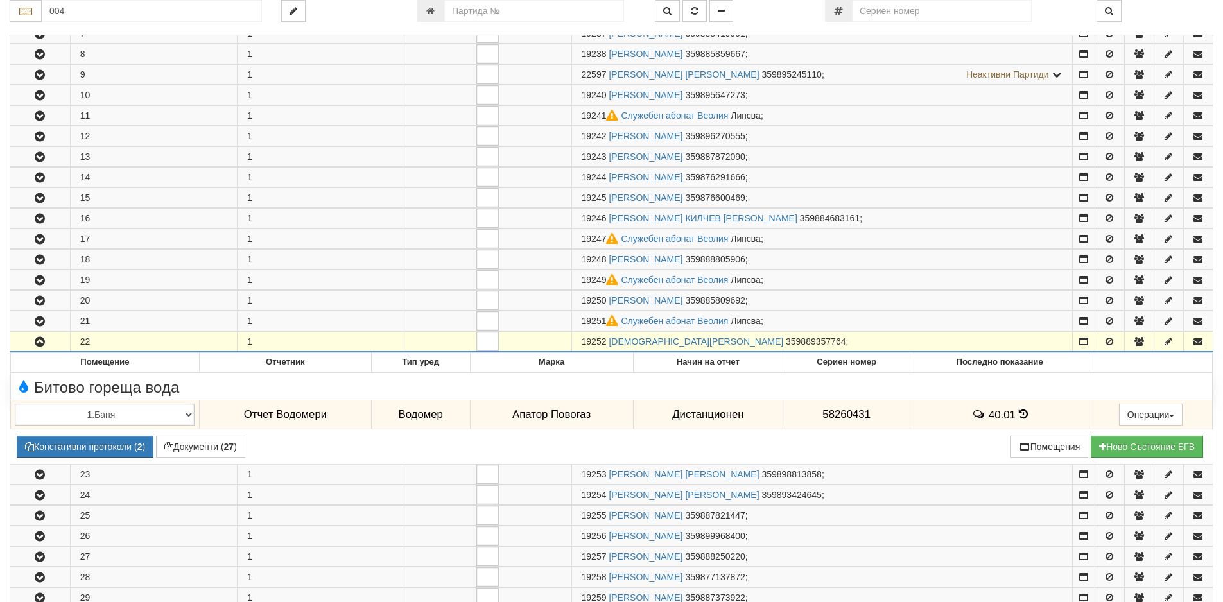
drag, startPoint x: 607, startPoint y: 343, endPoint x: 565, endPoint y: 341, distance: 41.8
click at [565, 341] on tr "22 1 19252 ДИЯНА ЦОНЕВА ПЕНЧЕВА 359889357764 ;" at bounding box center [611, 342] width 1203 height 21
copy tr "19252"
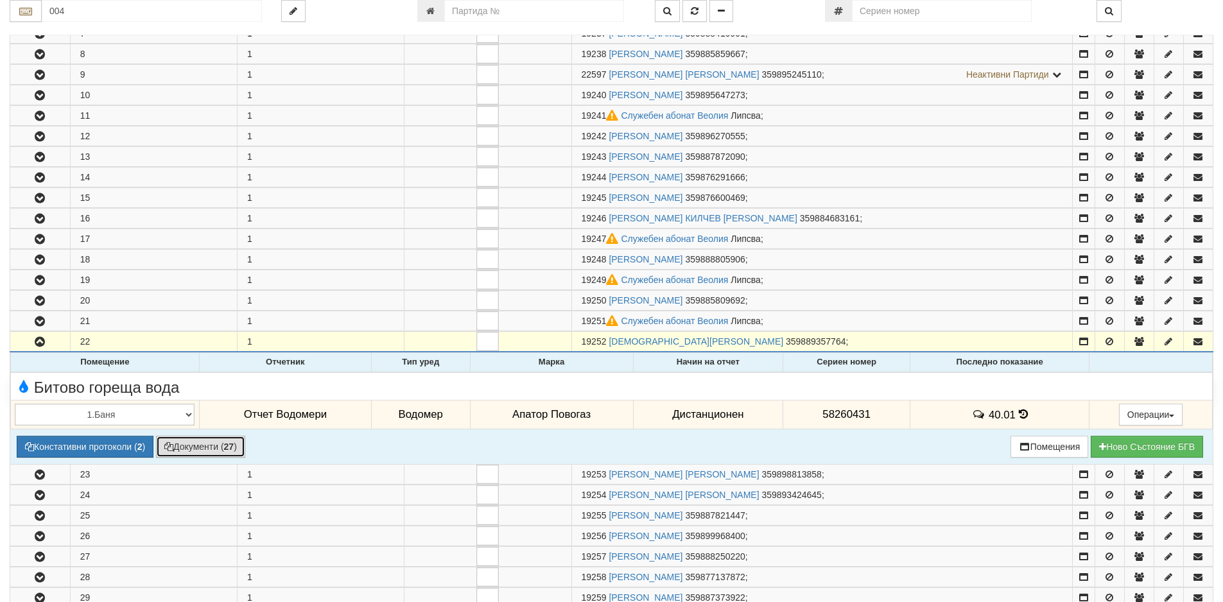
click at [184, 447] on button "Документи ( 27 )" at bounding box center [200, 447] width 89 height 22
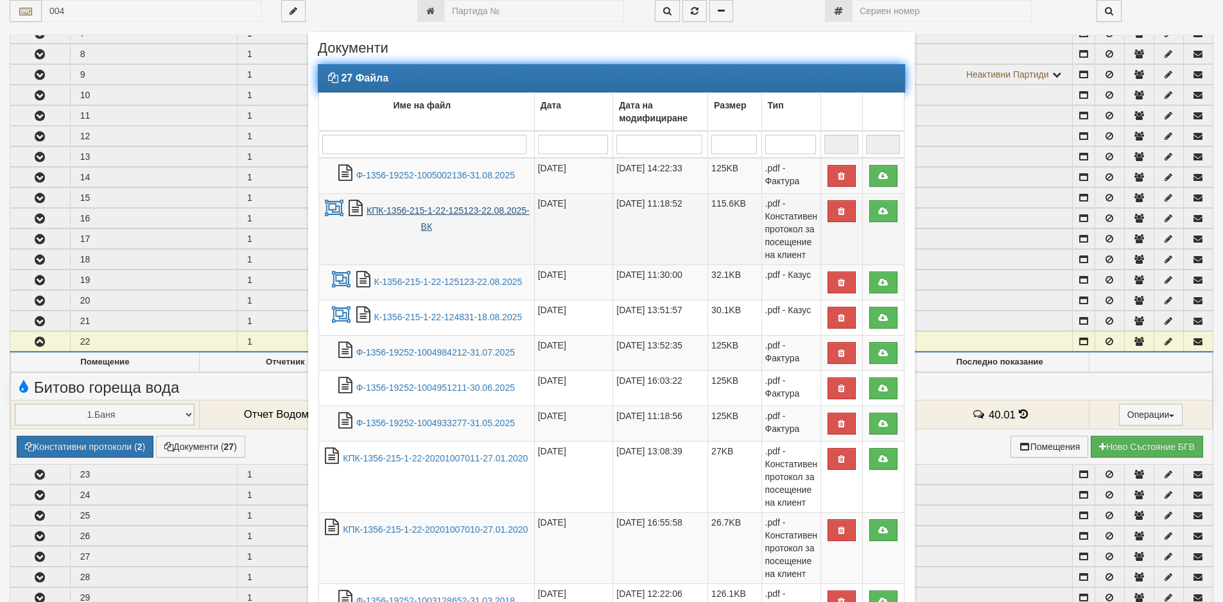
click at [427, 213] on link "КПК-1356-215-1-22-125123-22.08.2025-ВК" at bounding box center [447, 218] width 163 height 26
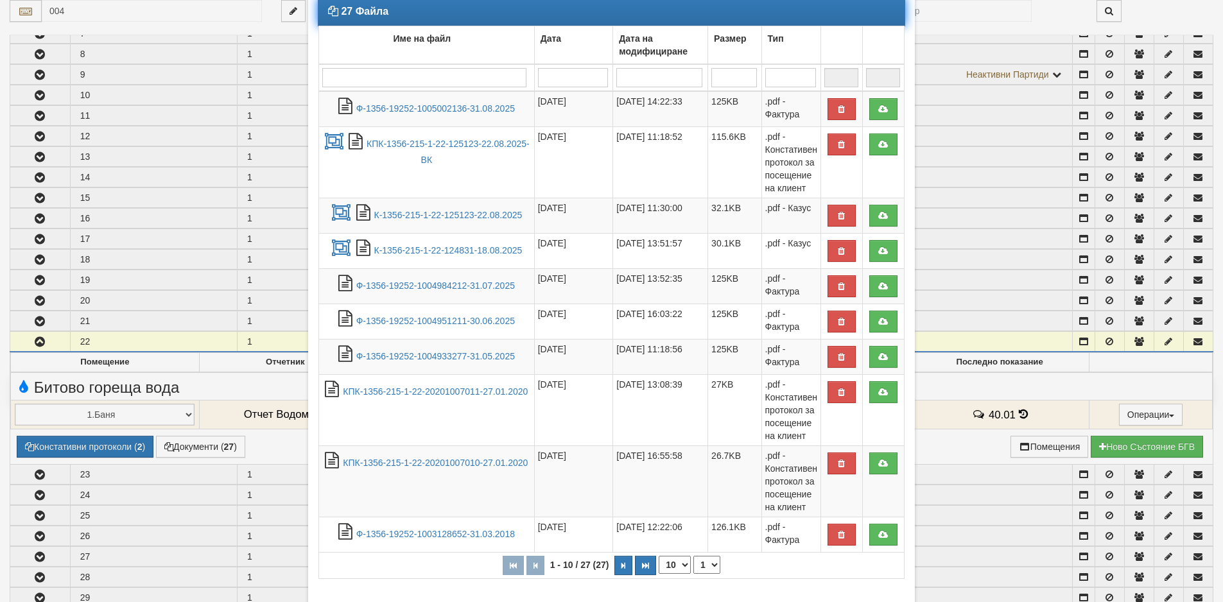
scroll to position [176, 0]
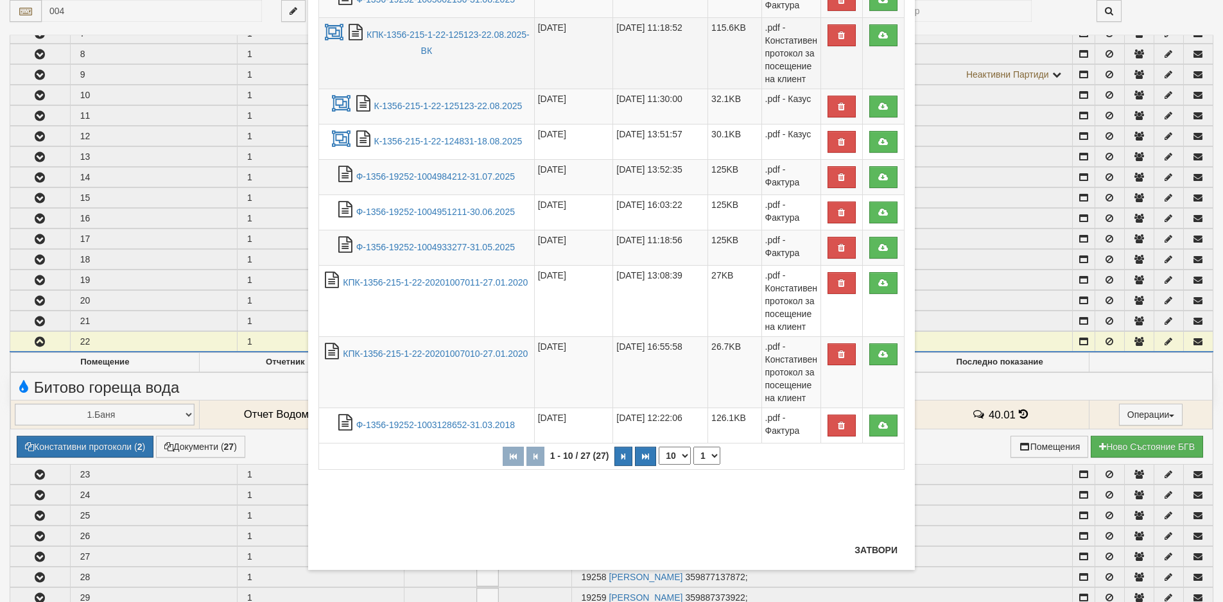
click at [441, 42] on td "КПК-1356-215-1-22-125123-22.08.2025-ВК" at bounding box center [427, 52] width 216 height 71
click at [444, 33] on link "КПК-1356-215-1-22-125123-22.08.2025-ВК" at bounding box center [447, 43] width 163 height 26
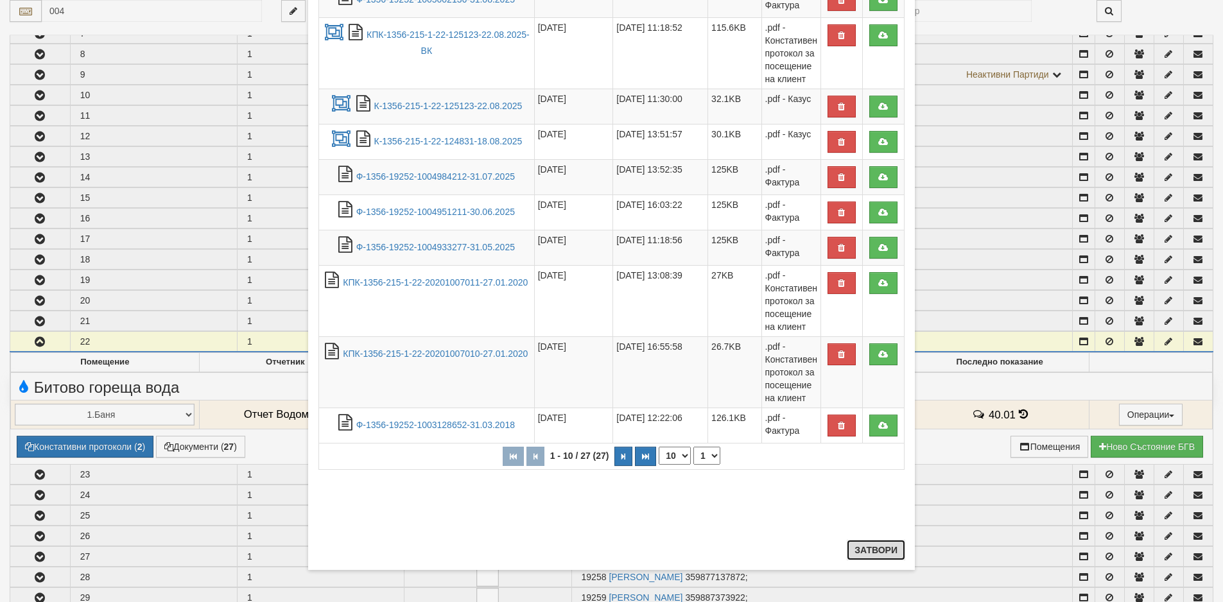
click at [876, 554] on button "Затвори" at bounding box center [875, 550] width 58 height 21
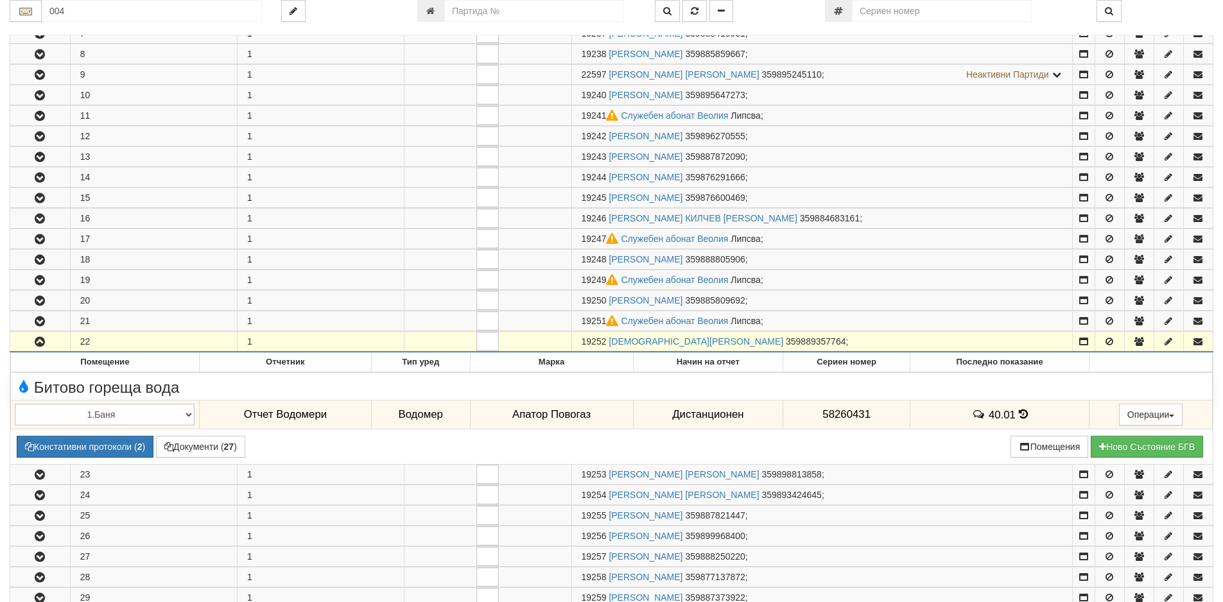
drag, startPoint x: 604, startPoint y: 341, endPoint x: 558, endPoint y: 342, distance: 45.6
click at [561, 340] on tr "22 1 19252 ДИЯНА ЦОНЕВА ПЕНЧЕВА 359889357764 ;" at bounding box center [611, 342] width 1203 height 21
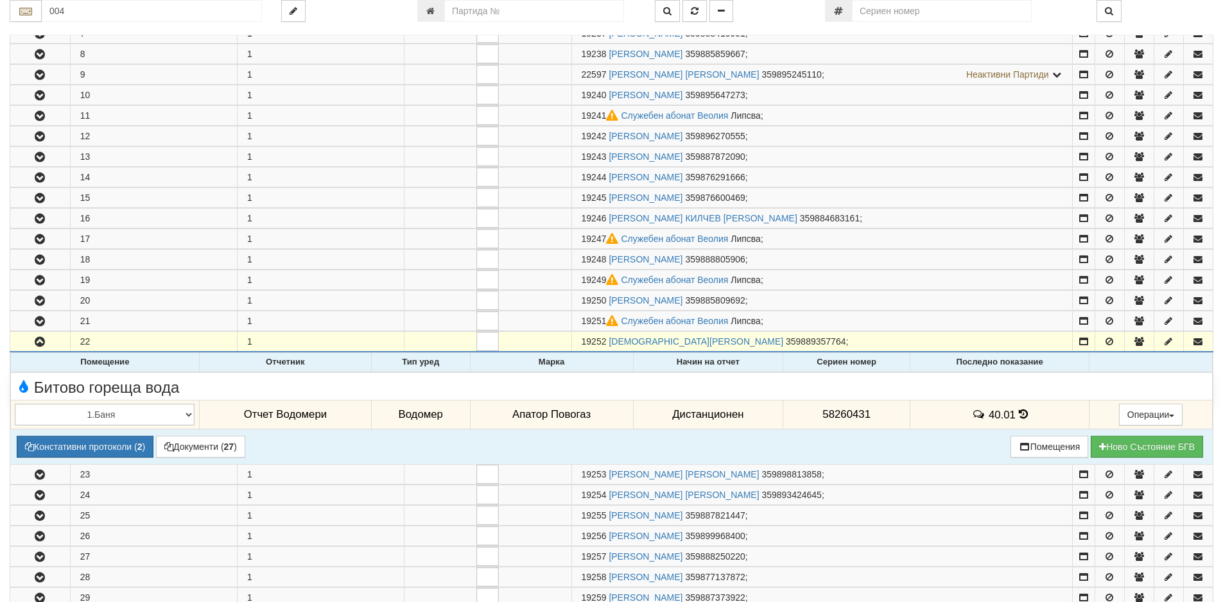
copy tr "19252"
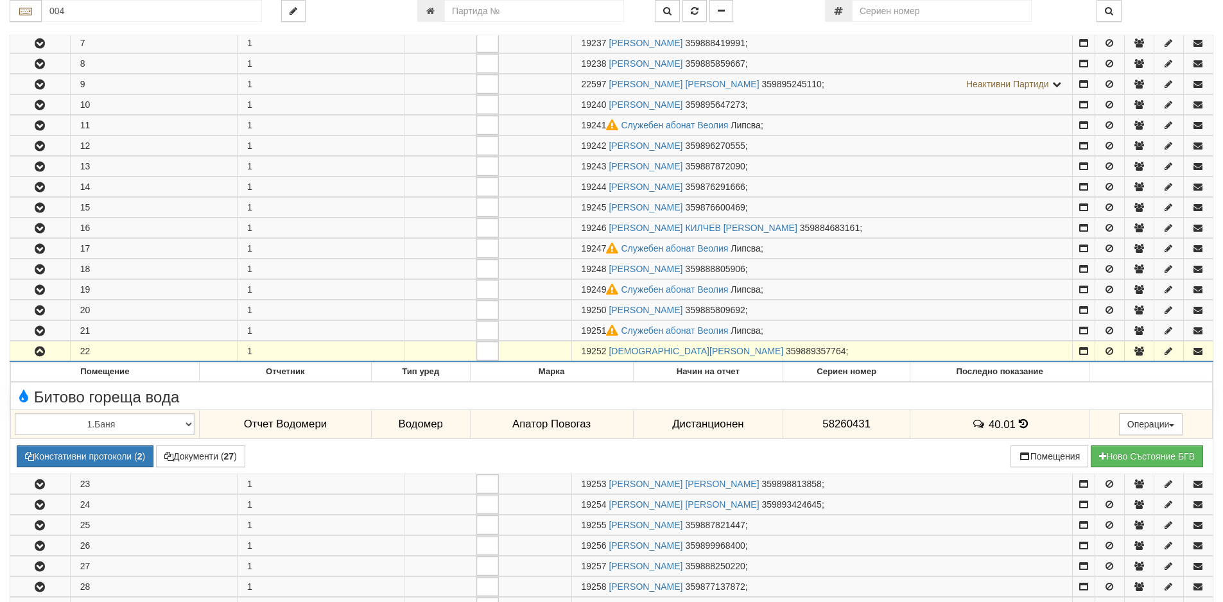
scroll to position [513, 0]
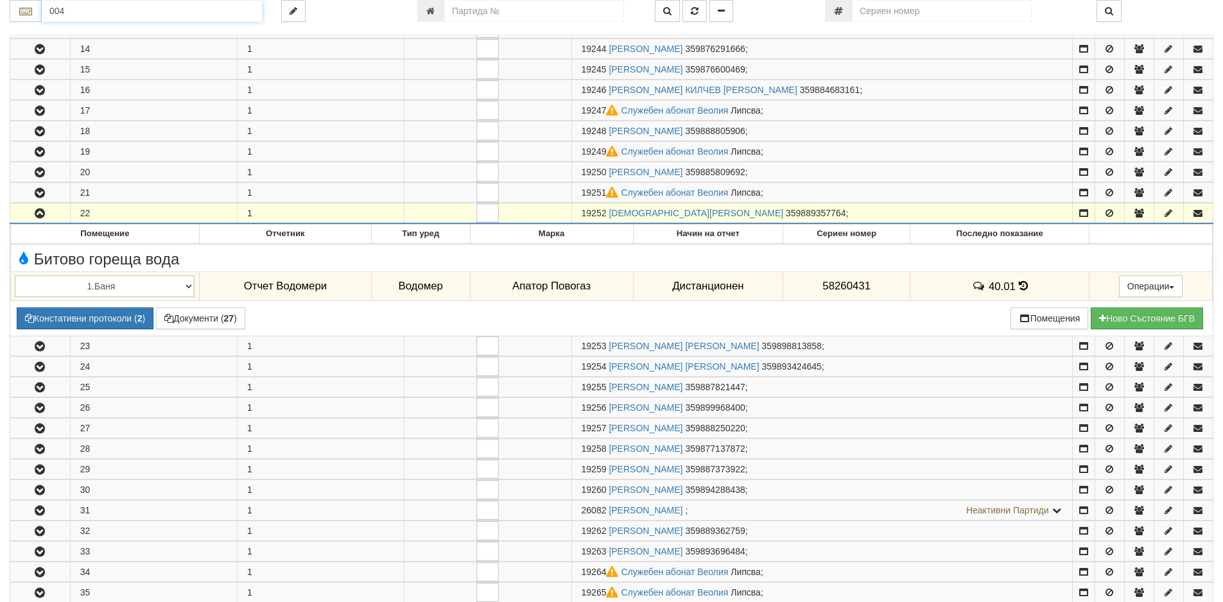
click at [132, 11] on input "004" at bounding box center [152, 11] width 220 height 22
click at [130, 32] on div "082/1 - Трошево - "ВЕОЛИЯ"" at bounding box center [152, 31] width 216 height 15
type input "082/1 - Трошево - "ВЕОЛИЯ""
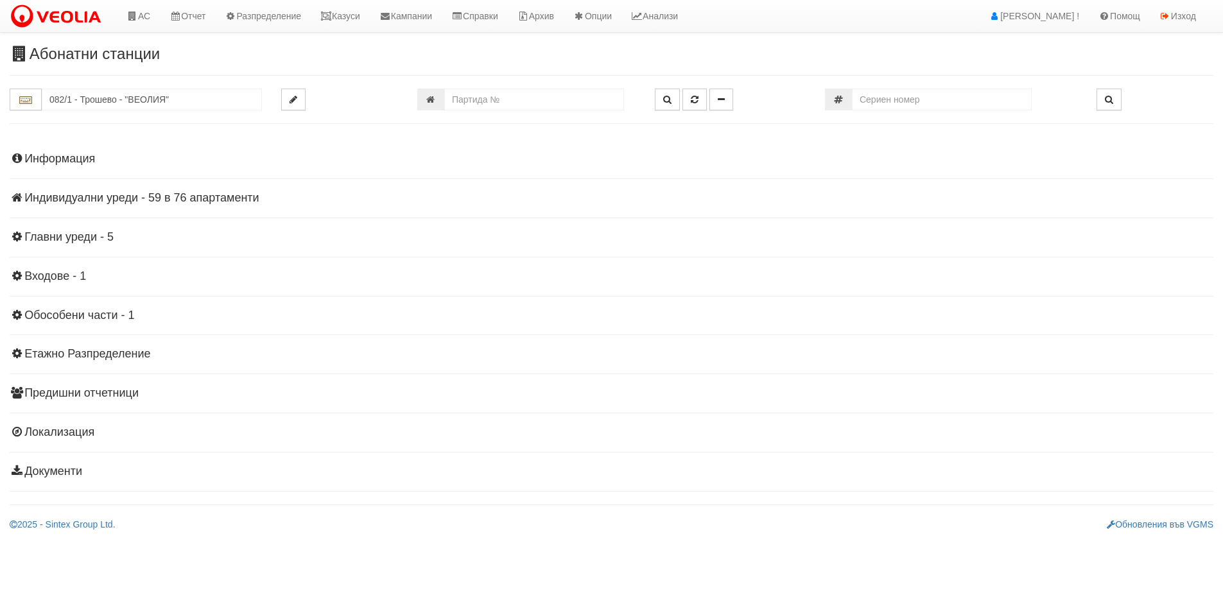
scroll to position [0, 0]
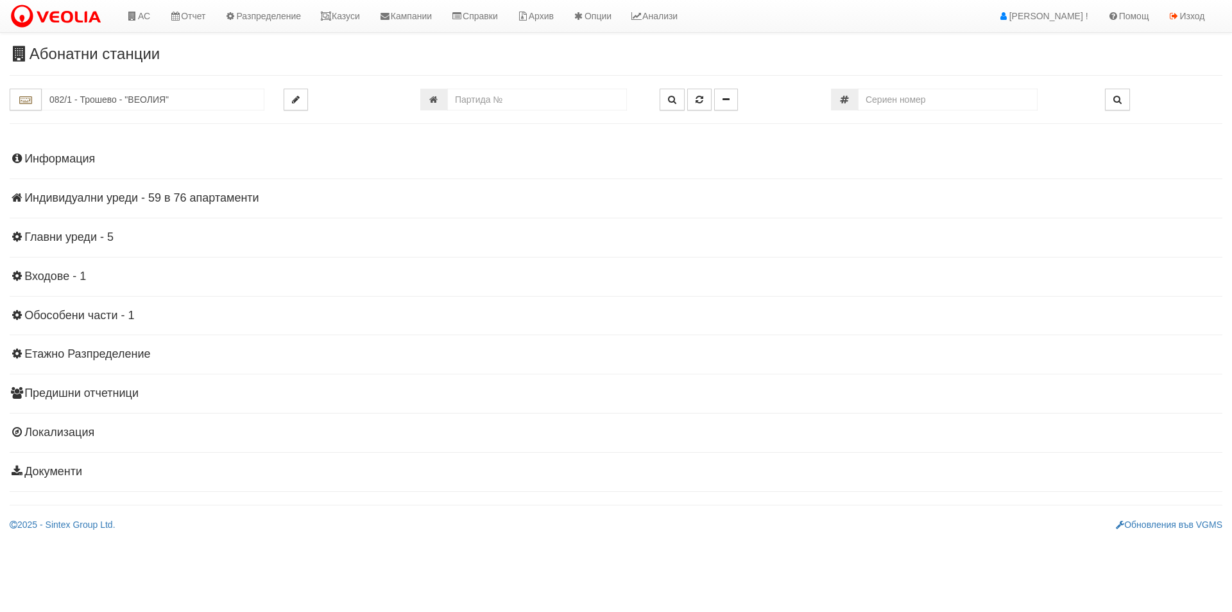
click at [144, 196] on h4 "Индивидуални уреди - 59 в 76 апартаменти" at bounding box center [616, 198] width 1213 height 13
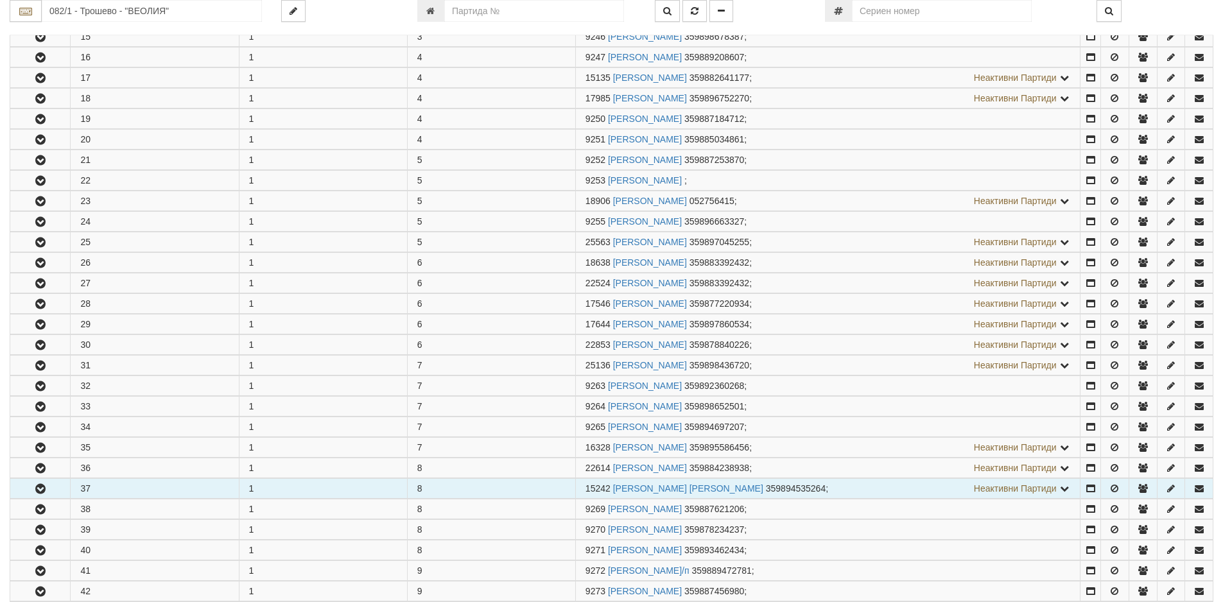
scroll to position [642, 0]
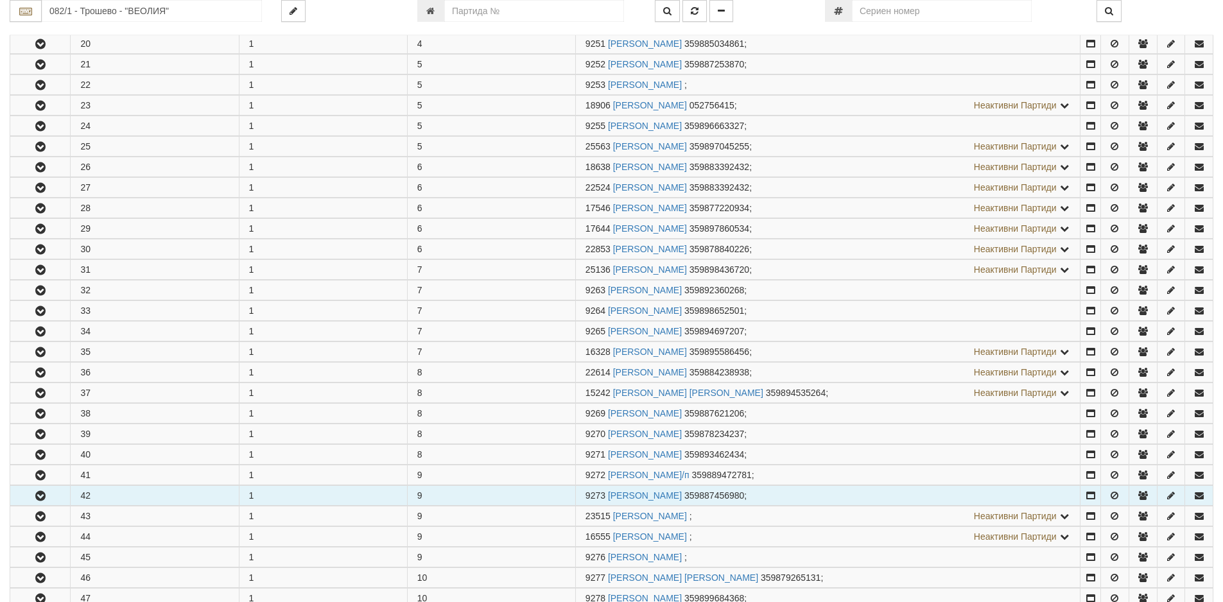
click at [40, 494] on icon "button" at bounding box center [40, 496] width 15 height 9
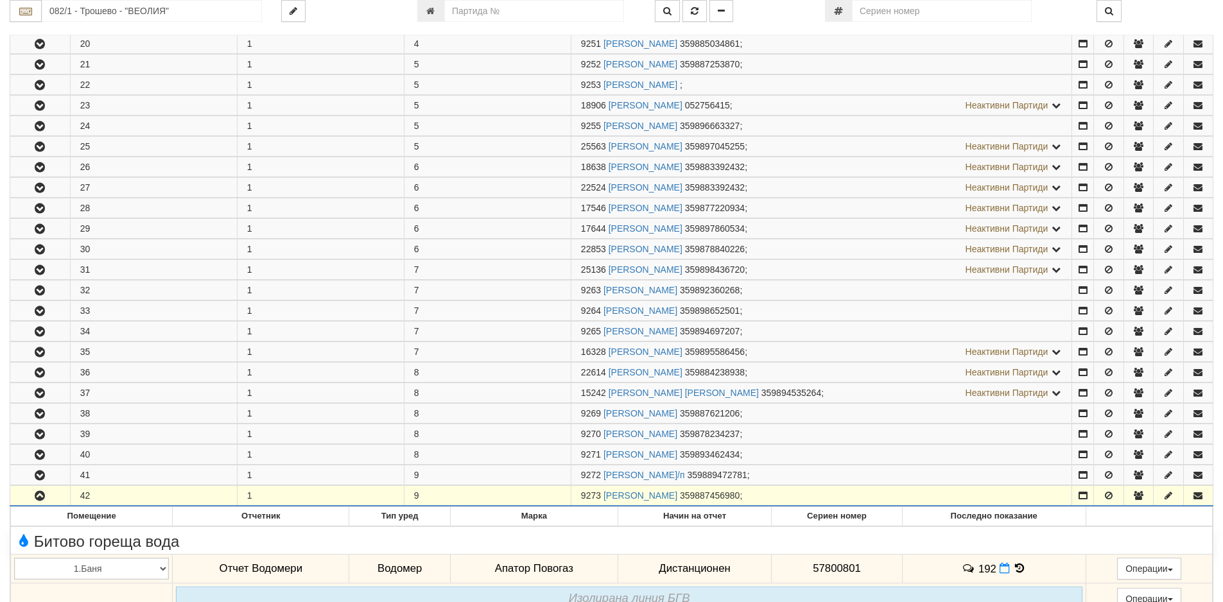
drag, startPoint x: 600, startPoint y: 495, endPoint x: 574, endPoint y: 494, distance: 25.7
click at [574, 494] on td "9273 ЕНЧО ХРИСТОВ СТОЙКОВ 359887456980 ;" at bounding box center [821, 496] width 501 height 21
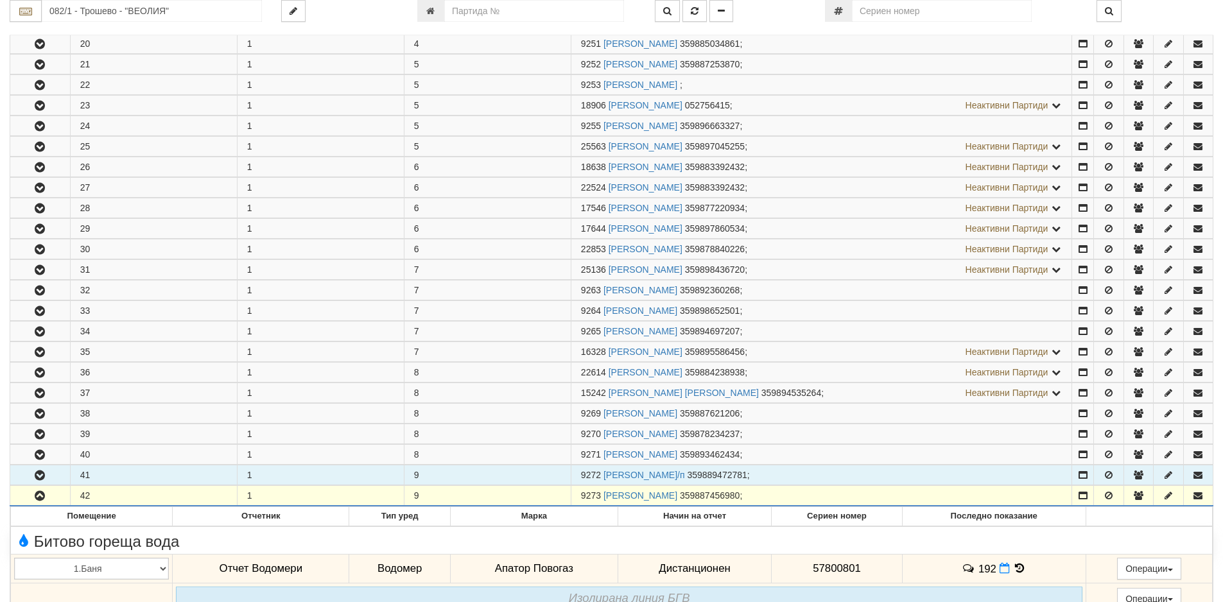
copy span "9273"
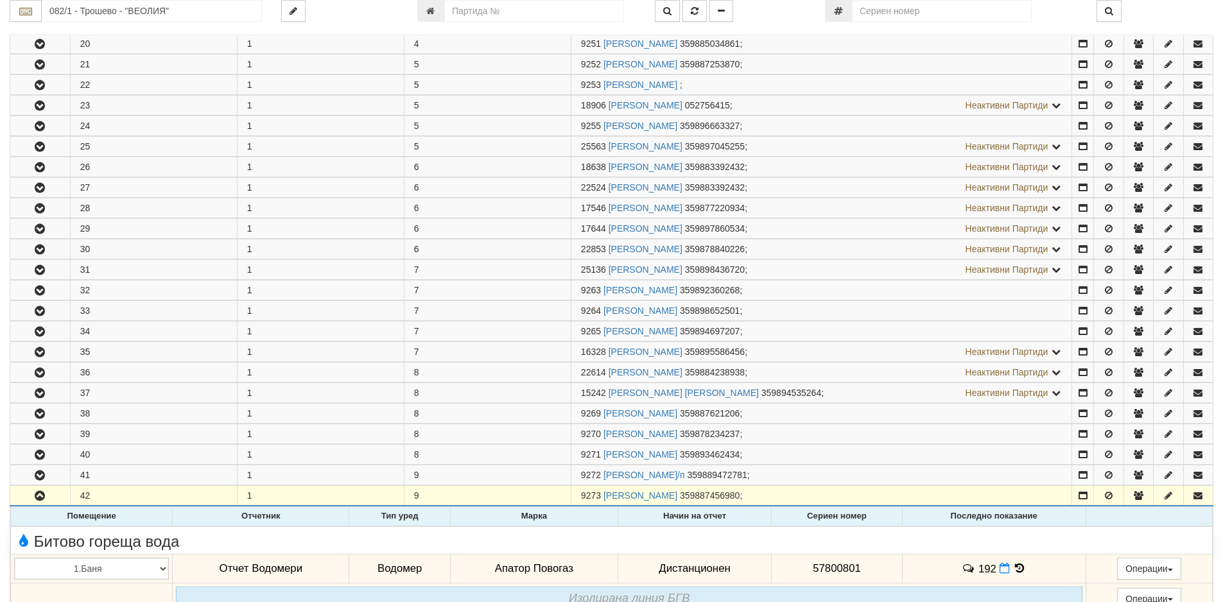
scroll to position [770, 0]
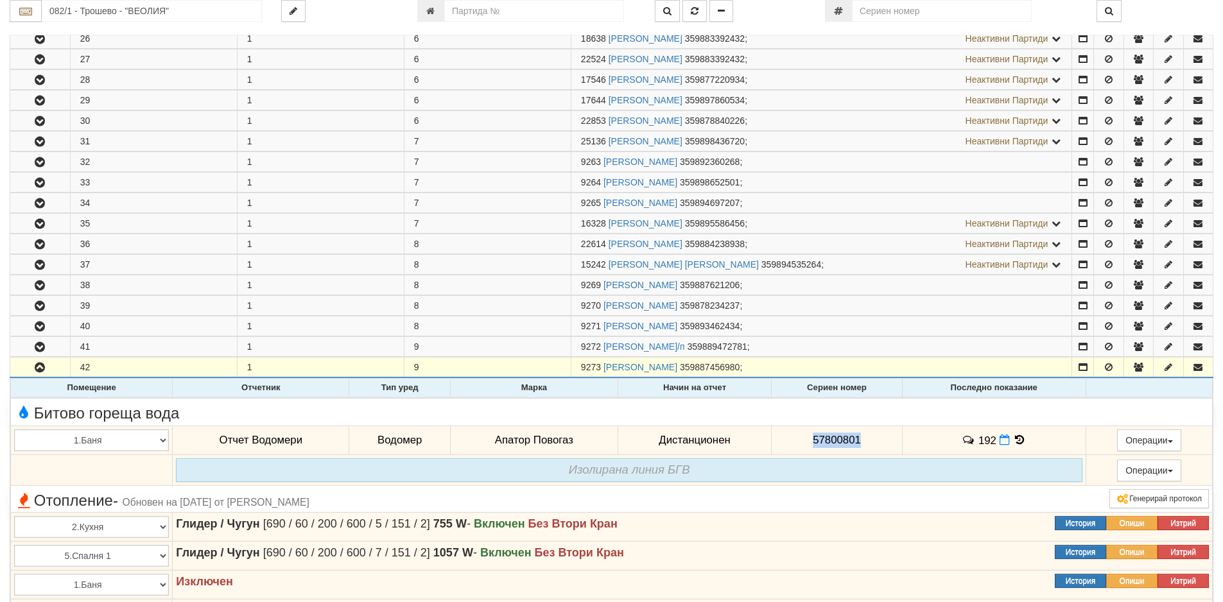
drag, startPoint x: 868, startPoint y: 438, endPoint x: 804, endPoint y: 443, distance: 64.4
click at [804, 443] on td "57800801" at bounding box center [836, 440] width 130 height 30
copy span "57800801"
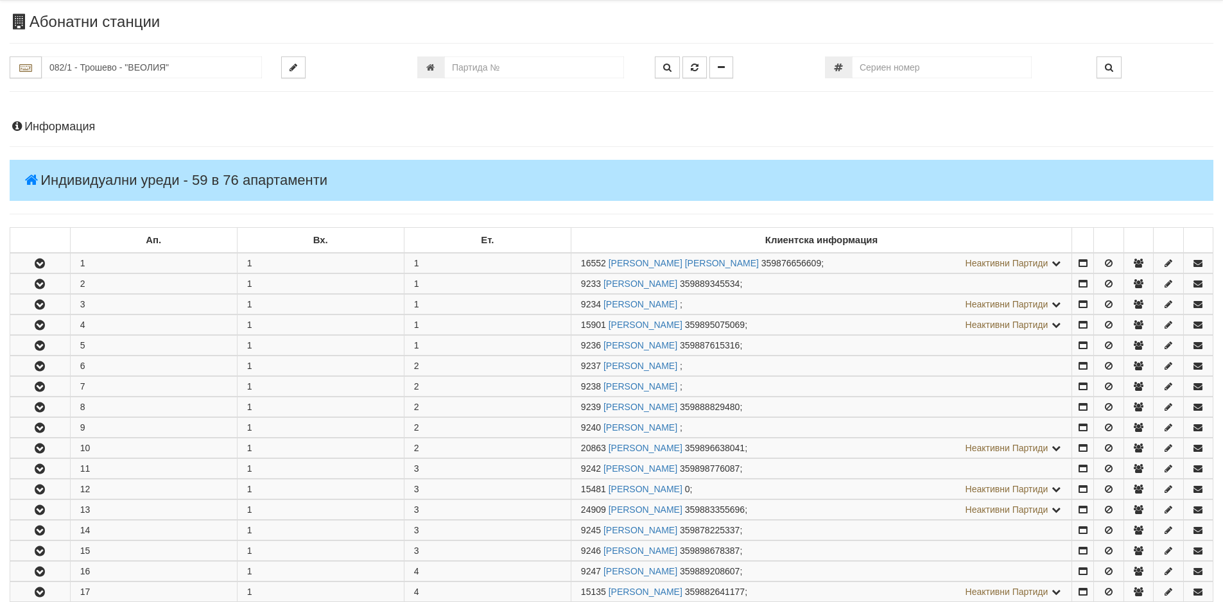
scroll to position [0, 0]
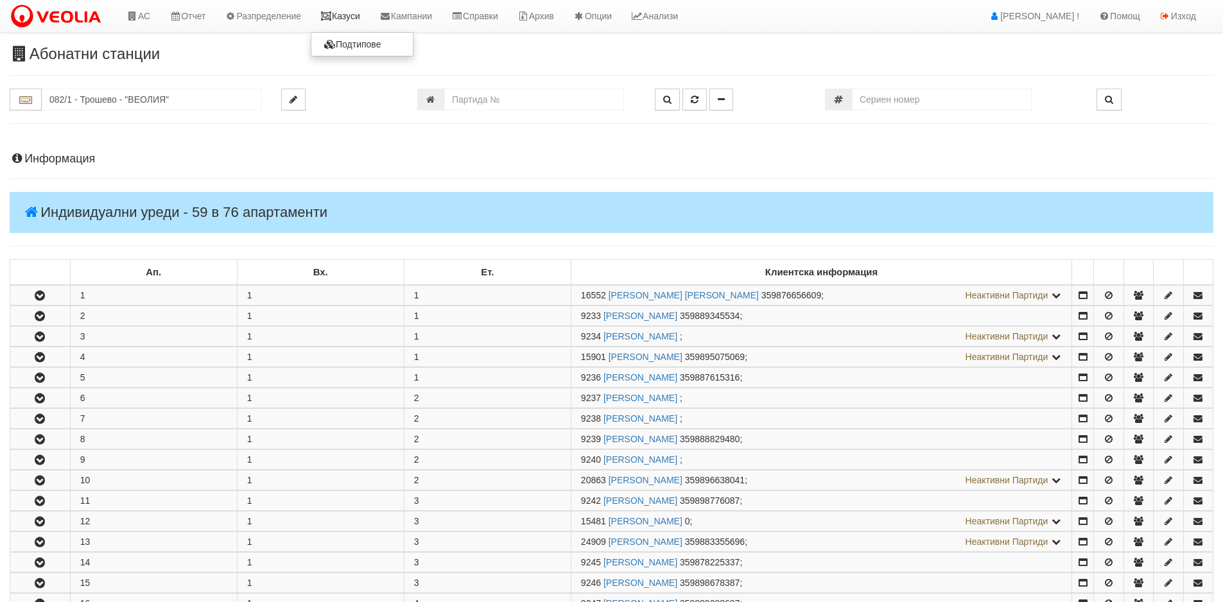
click at [345, 12] on link "Казуси" at bounding box center [340, 16] width 59 height 32
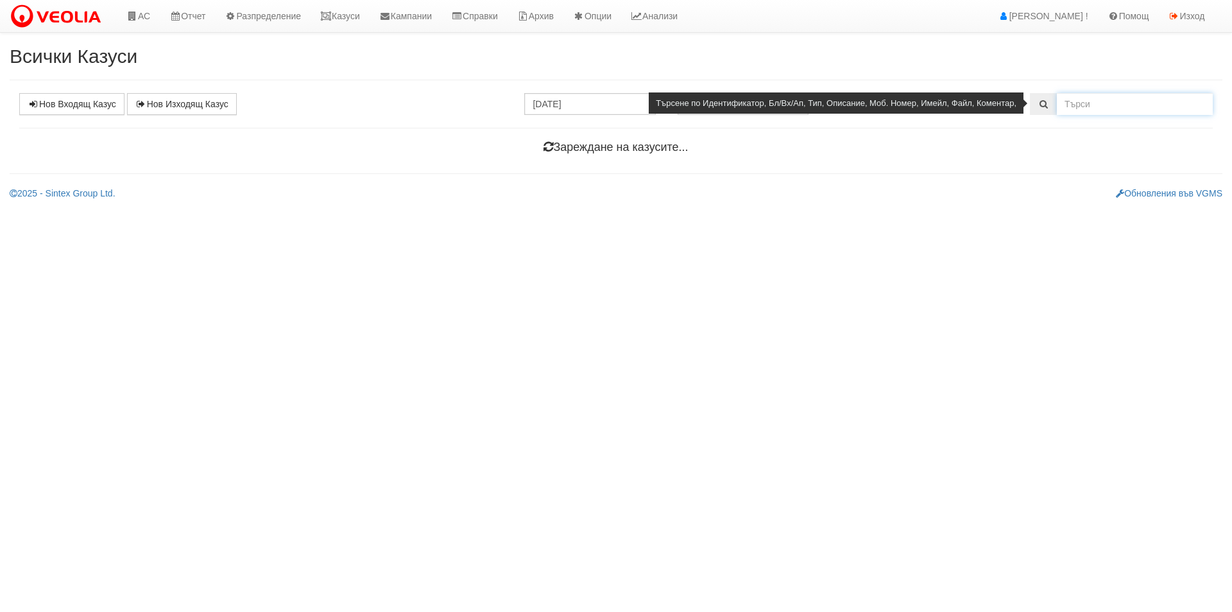
click at [1094, 110] on input "text" at bounding box center [1135, 104] width 156 height 22
paste input "19252"
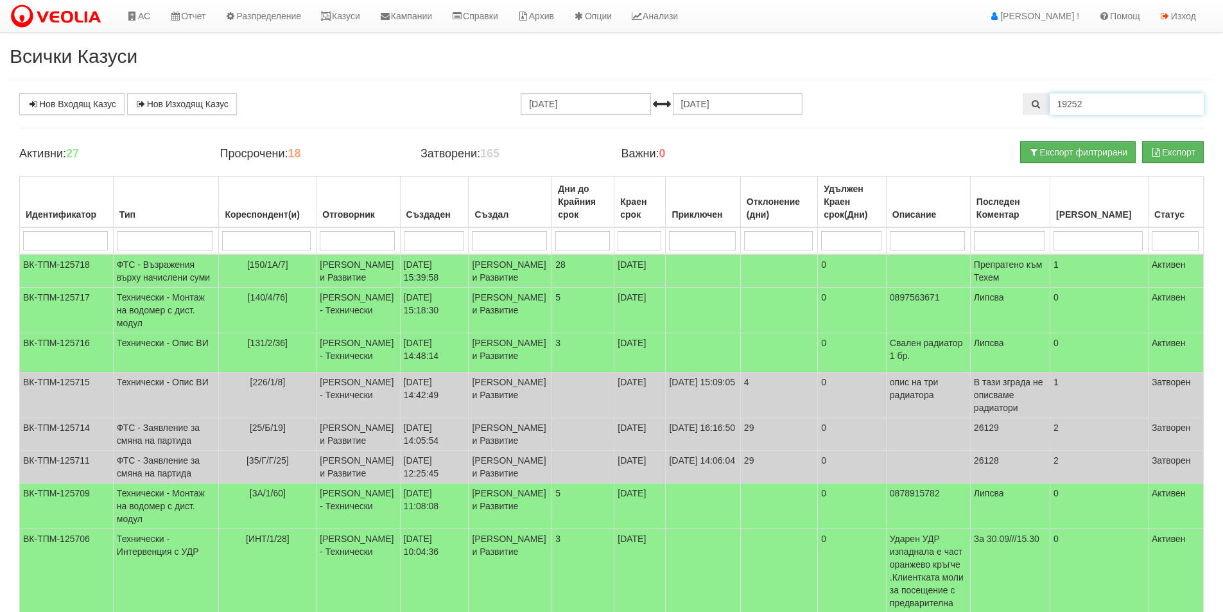
type input "19252"
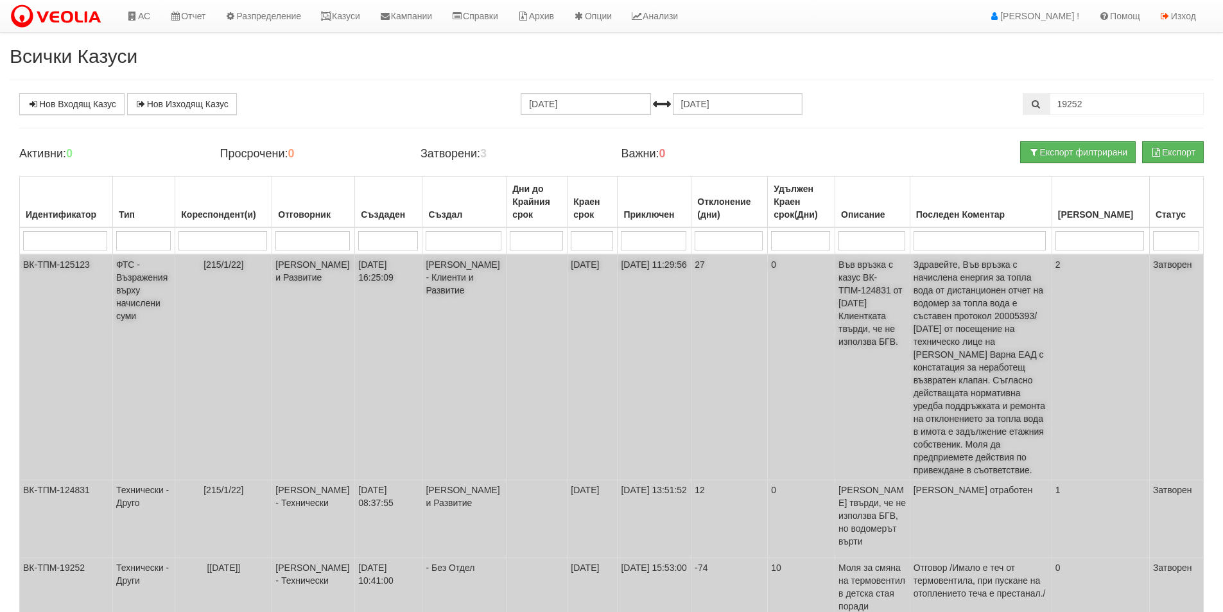
click at [966, 307] on span "Здравейте, Във връзка с начислена енергия за топла вода от дистанционен отчет н…" at bounding box center [979, 367] width 132 height 216
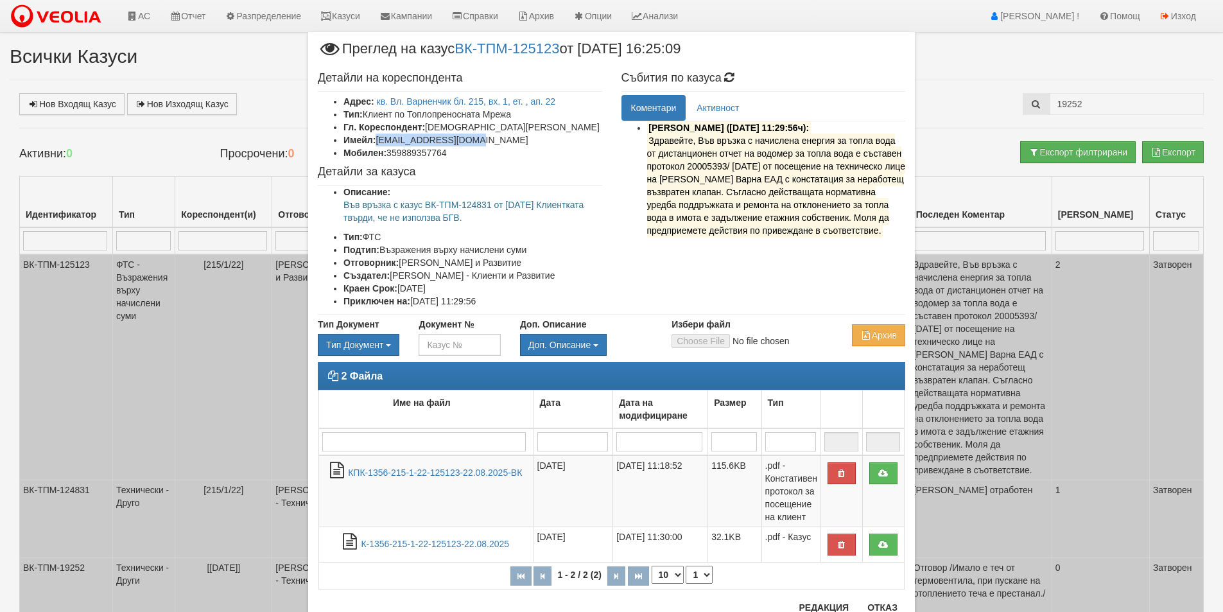
drag, startPoint x: 479, startPoint y: 140, endPoint x: 375, endPoint y: 137, distance: 103.4
click at [375, 137] on li "Имейл: diana_pen4eva@abv.bg" at bounding box center [472, 139] width 259 height 13
copy li "diana_pen4eva@abv.bg"
click at [871, 610] on button "Отказ" at bounding box center [882, 607] width 46 height 21
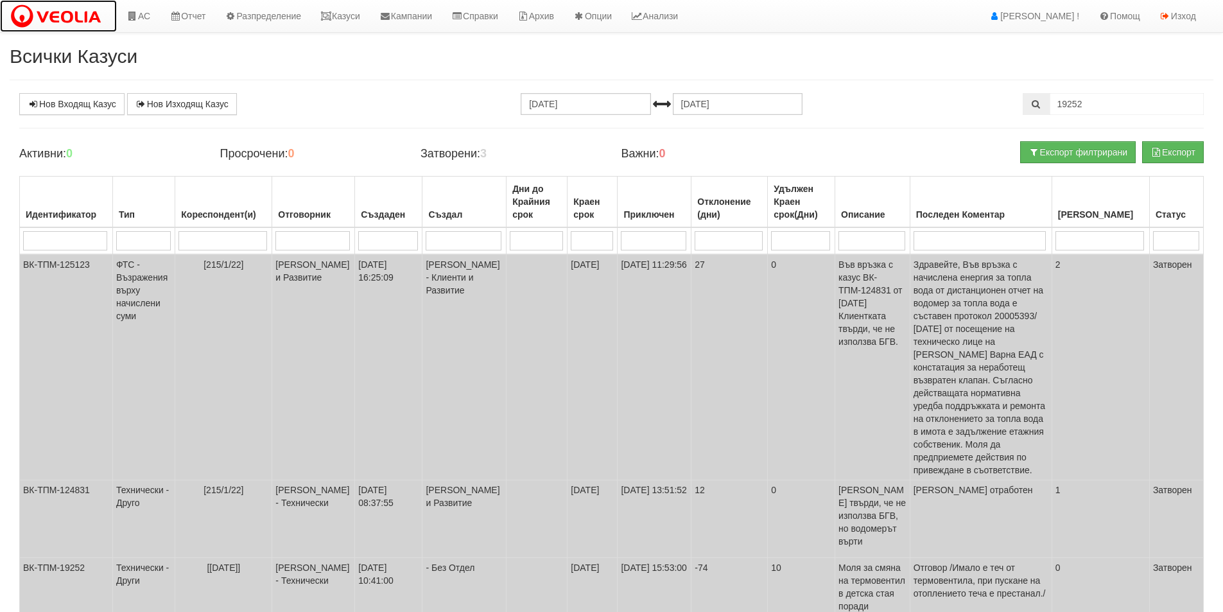
click at [82, 19] on img at bounding box center [59, 16] width 98 height 27
